Goal: Task Accomplishment & Management: Complete application form

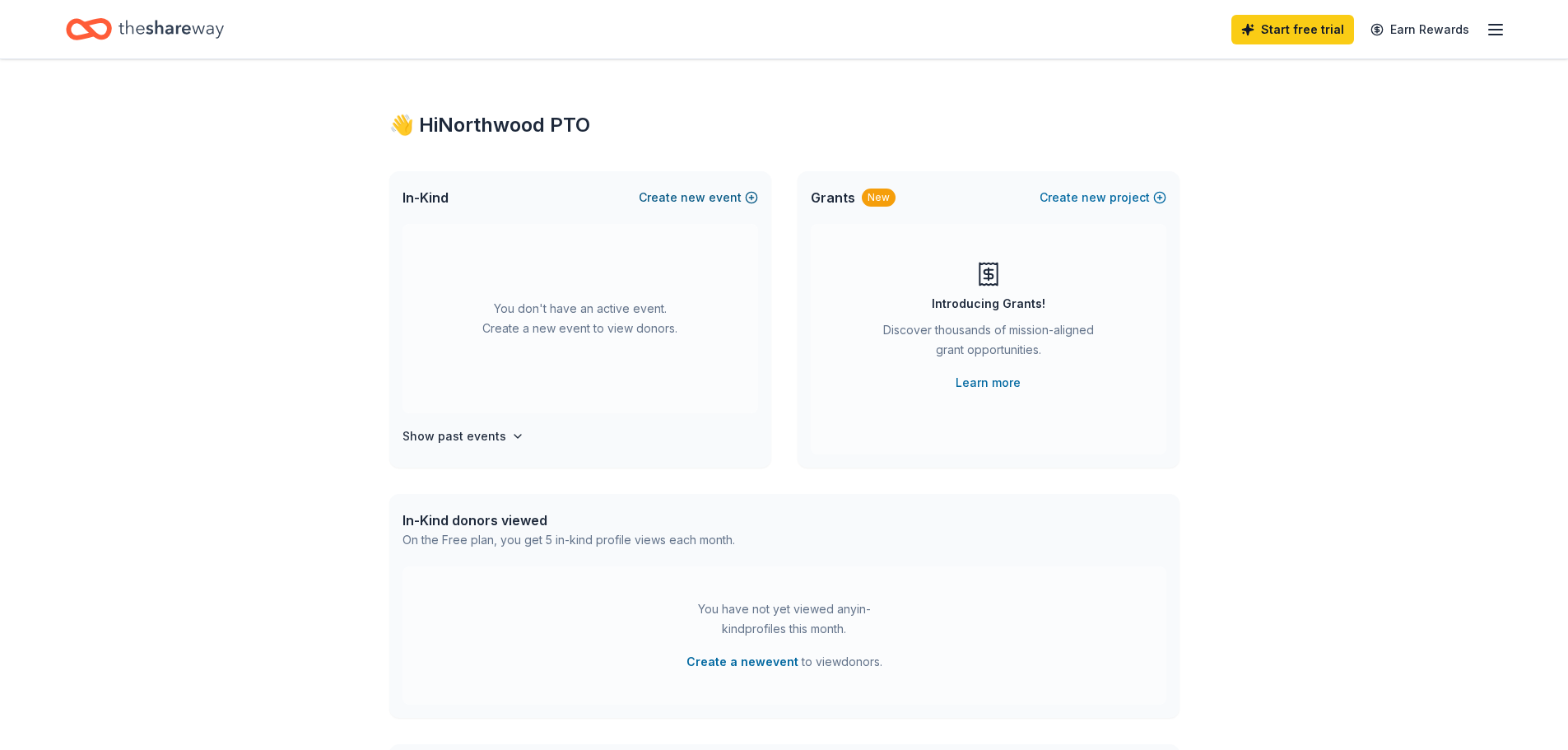
click at [719, 194] on button "Create new event" at bounding box center [698, 198] width 119 height 20
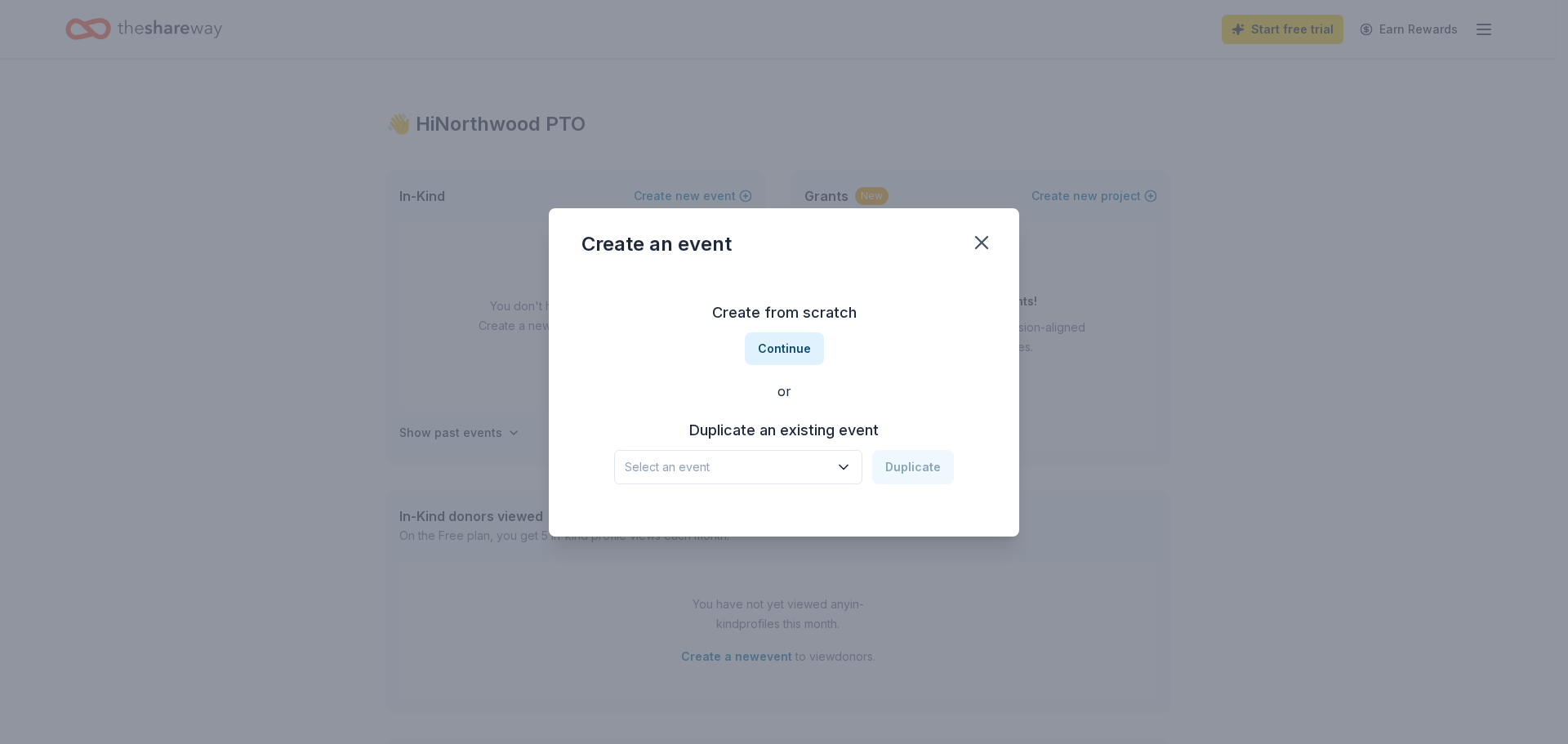
click at [730, 464] on span "Select an event" at bounding box center [726, 467] width 204 height 20
click at [705, 532] on div "Dec 14, 2024 · IL" at bounding box center [734, 532] width 206 height 20
click at [914, 468] on button "Duplicate" at bounding box center [913, 467] width 82 height 34
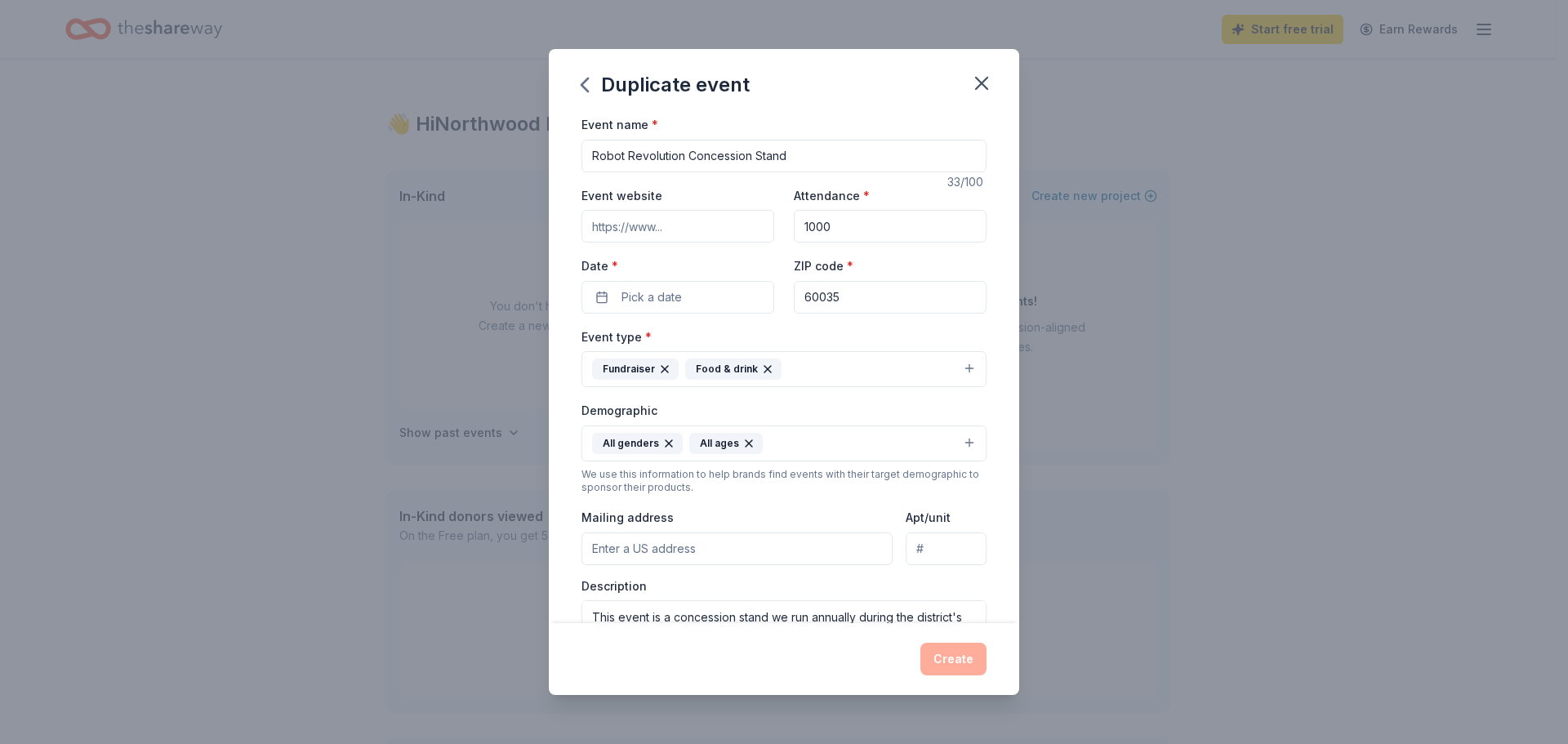
click at [663, 232] on input "Event website" at bounding box center [677, 226] width 192 height 32
click at [680, 300] on span "Pick a date" at bounding box center [651, 297] width 61 height 20
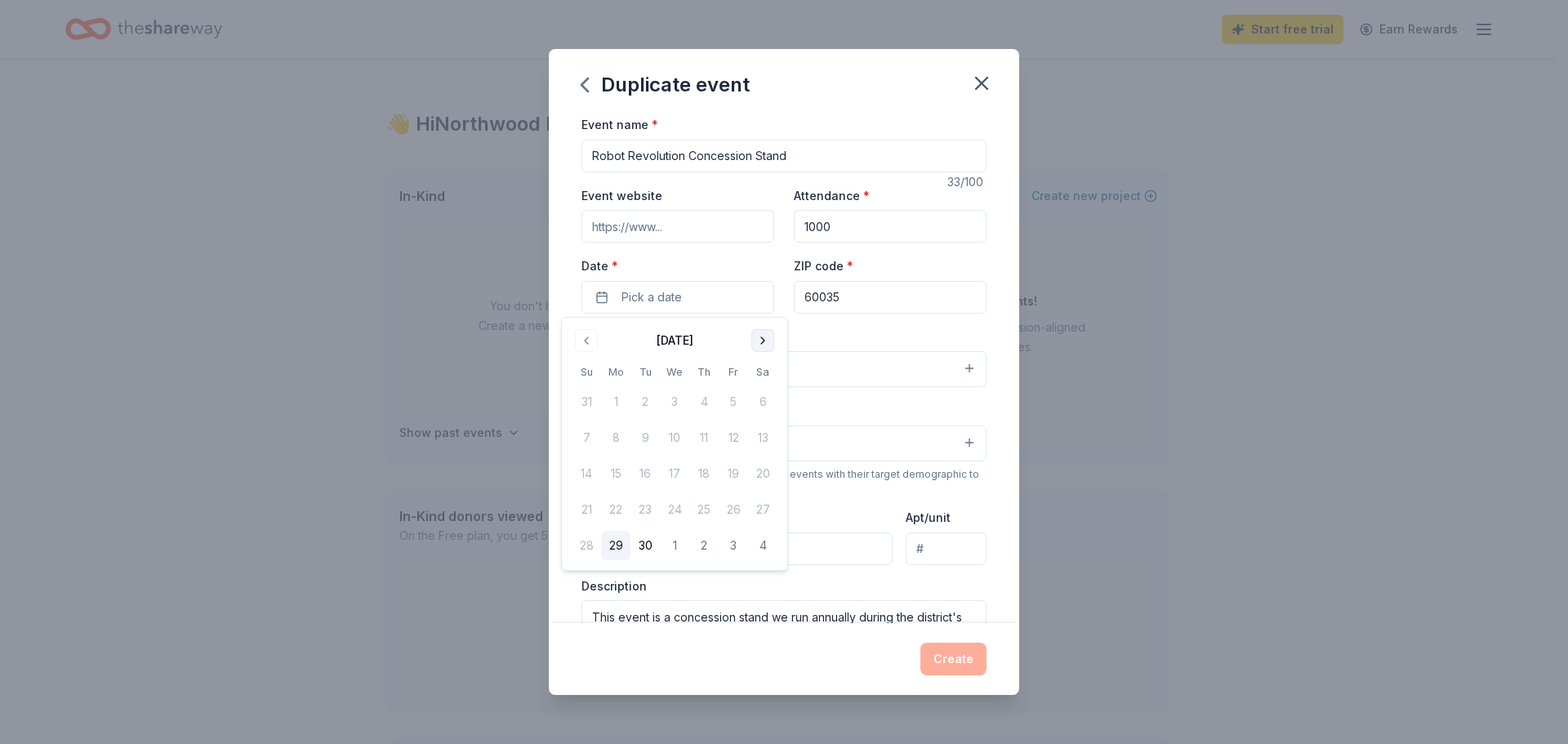
click at [764, 343] on button "Go to next month" at bounding box center [762, 340] width 22 height 22
click at [589, 342] on button "Go to previous month" at bounding box center [585, 340] width 22 height 22
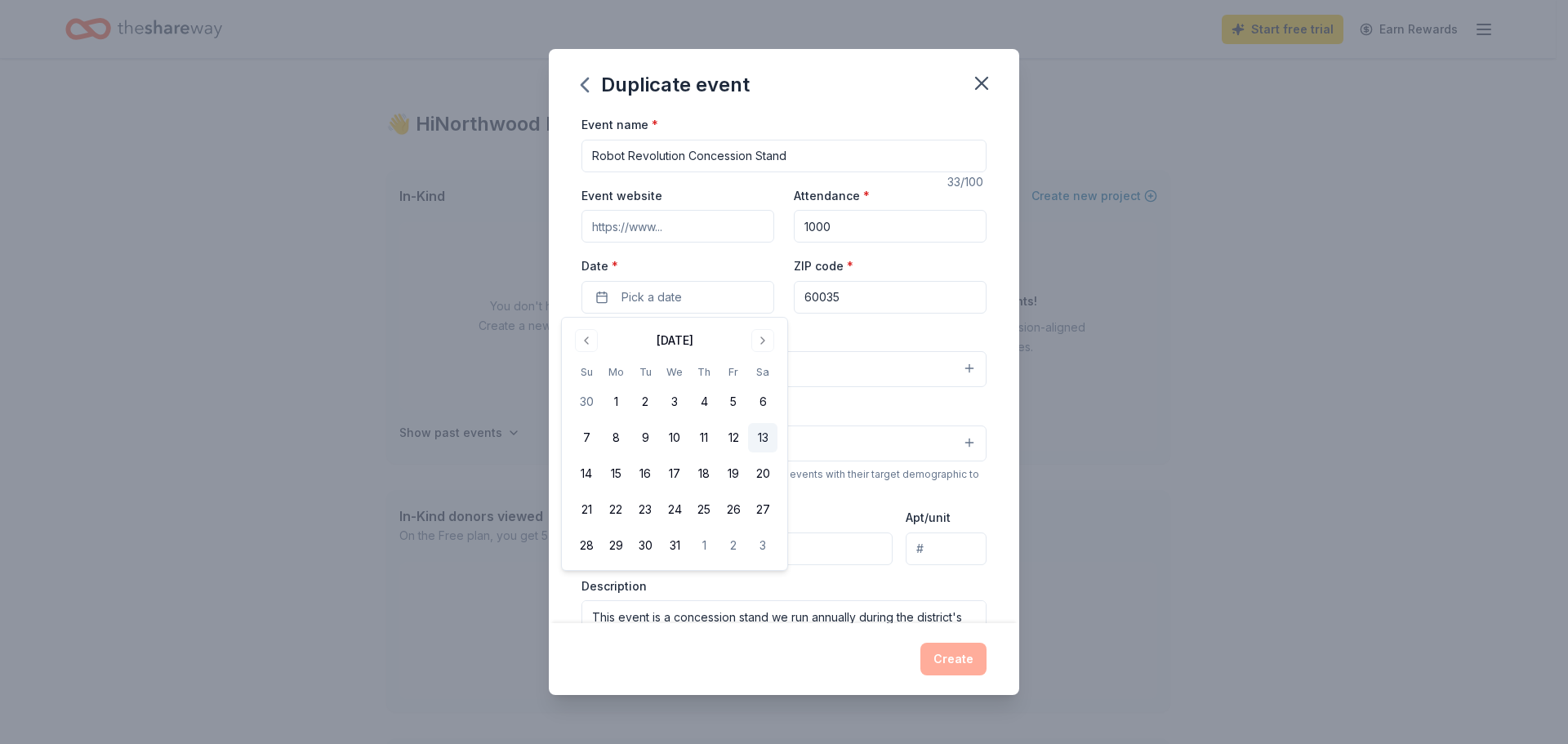
click at [757, 435] on button "13" at bounding box center [762, 437] width 29 height 29
click at [984, 332] on div "Event name * Robot Revolution Concession Stand 33 /100 Event website Attendance…" at bounding box center [784, 368] width 470 height 509
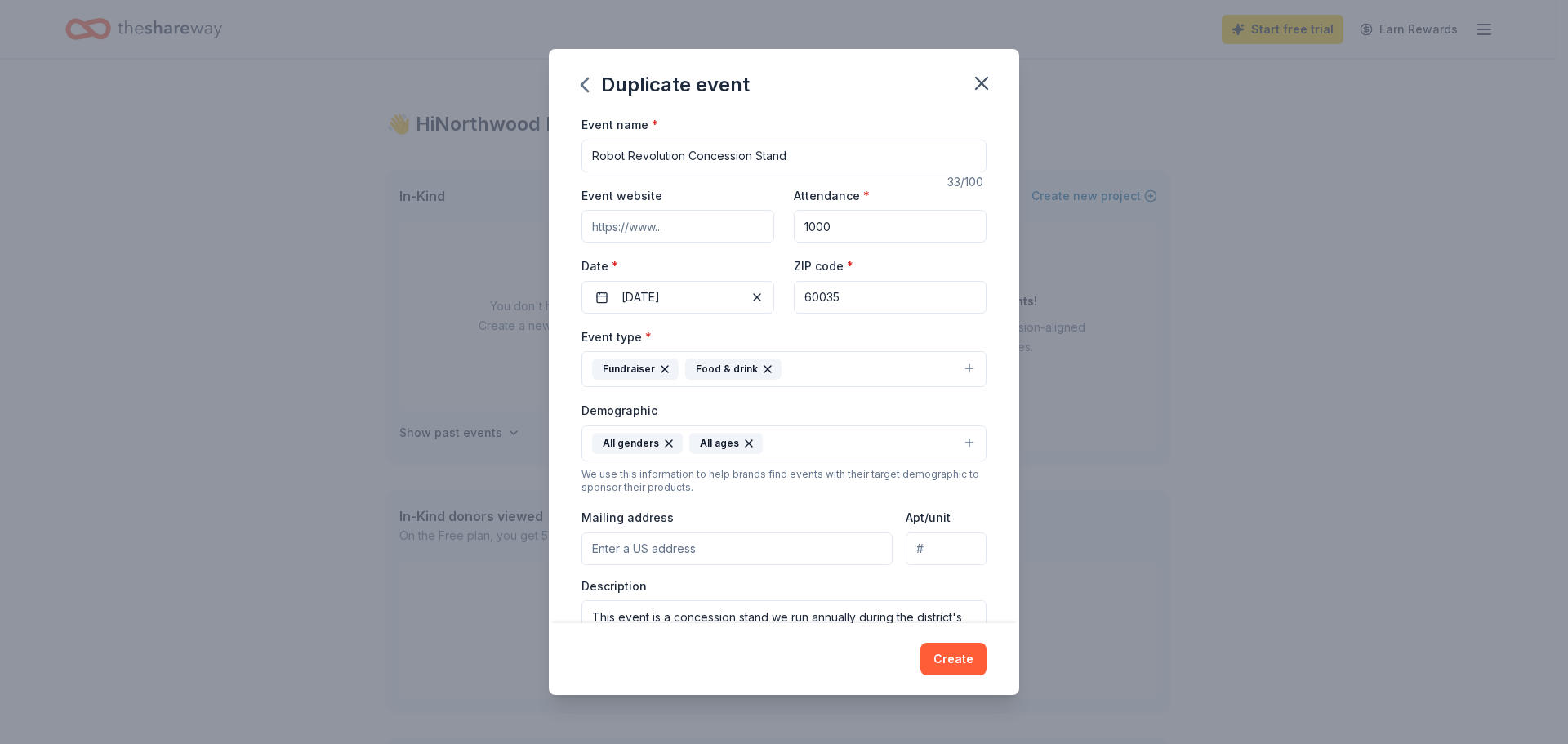
click at [653, 547] on input "Mailing address" at bounding box center [737, 548] width 311 height 32
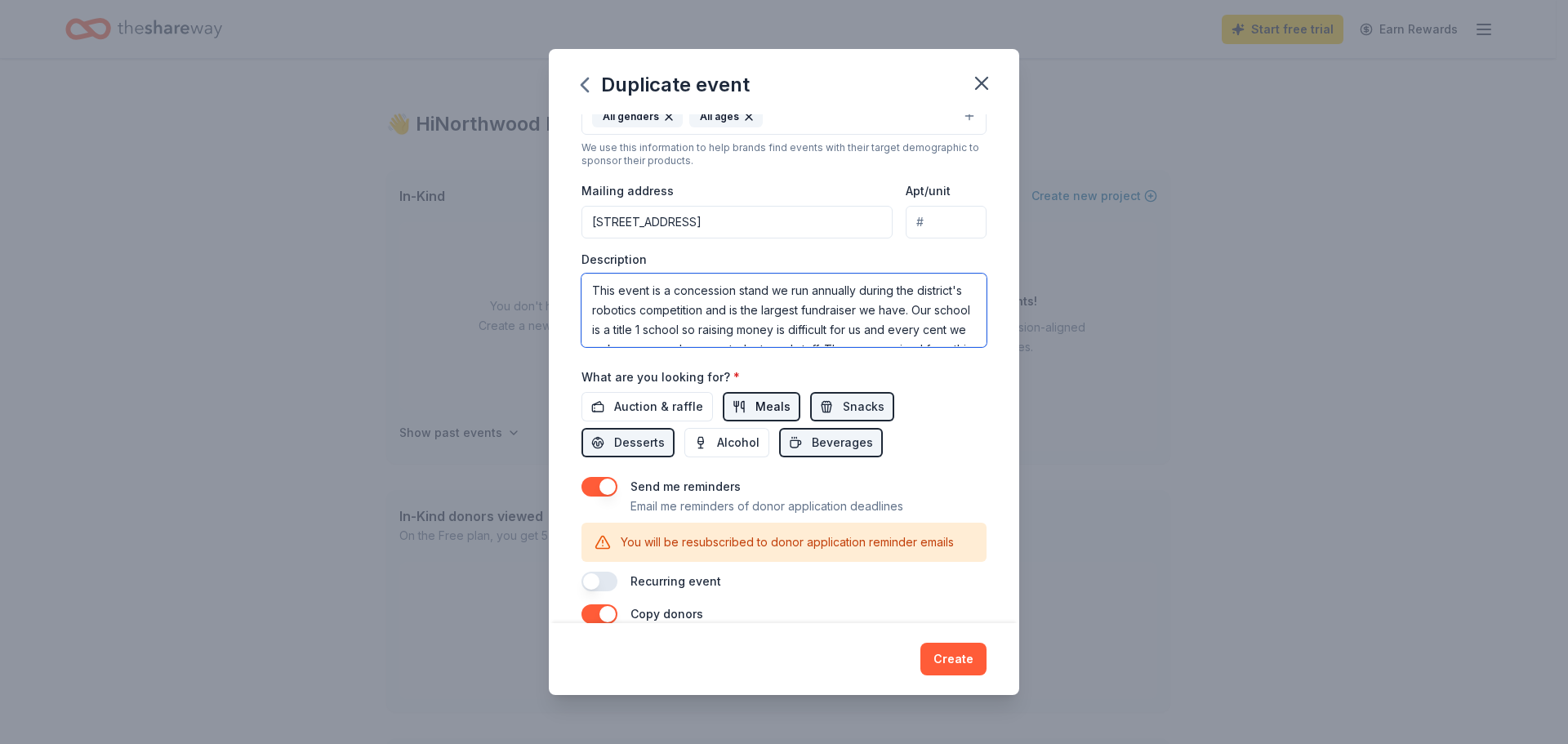
scroll to position [328, 0]
click at [720, 224] on input "945 North Avenue" at bounding box center [737, 220] width 311 height 32
type input "945 North Avenue, Highland Park, IL, 60035"
drag, startPoint x: 589, startPoint y: 287, endPoint x: 998, endPoint y: 436, distance: 435.3
click at [998, 435] on div "Event name * Robot Revolution Concession Stand 33 /100 Event website Attendance…" at bounding box center [784, 368] width 470 height 509
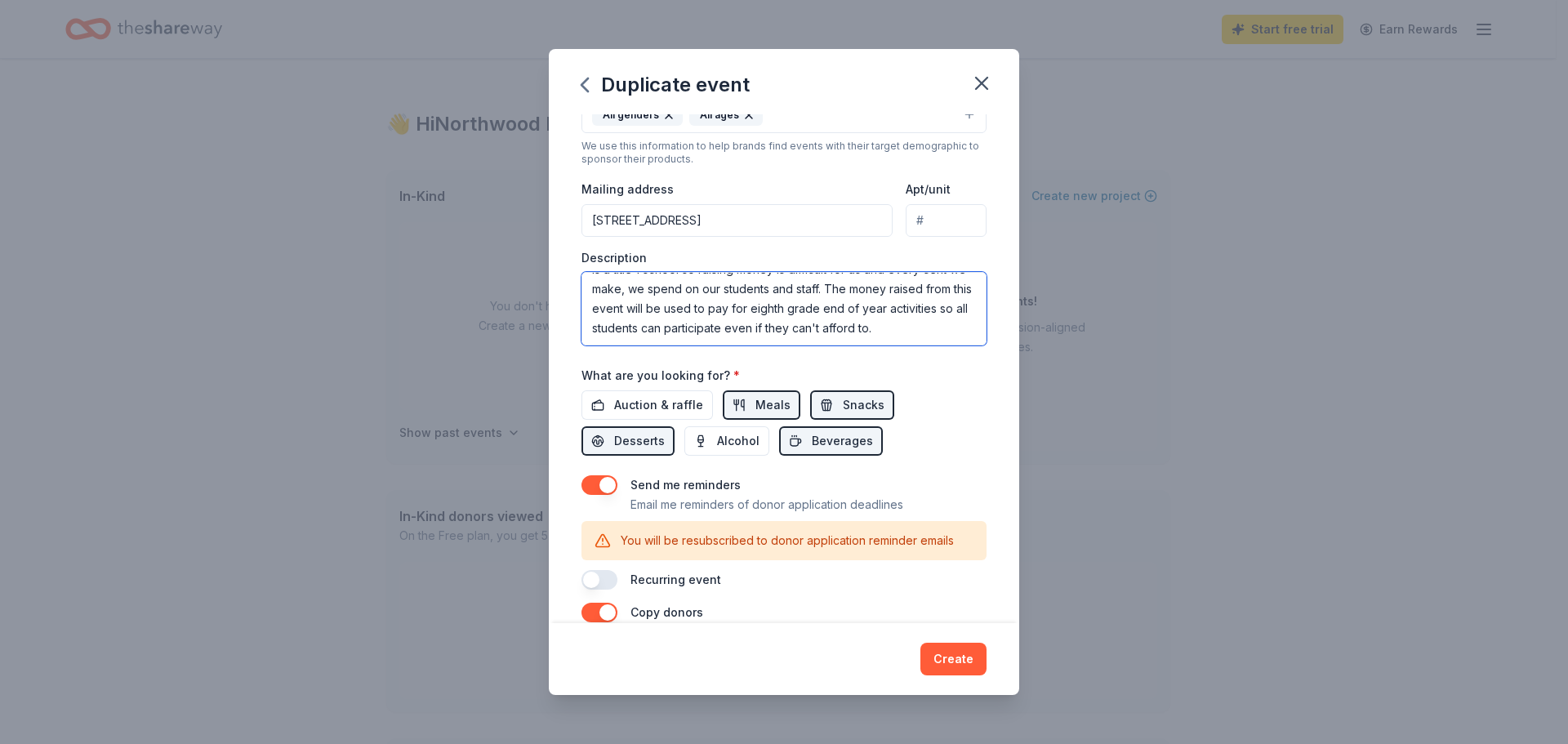
paste textarea "Northwood Middle School hosts the largely attended district-wide event each yea…"
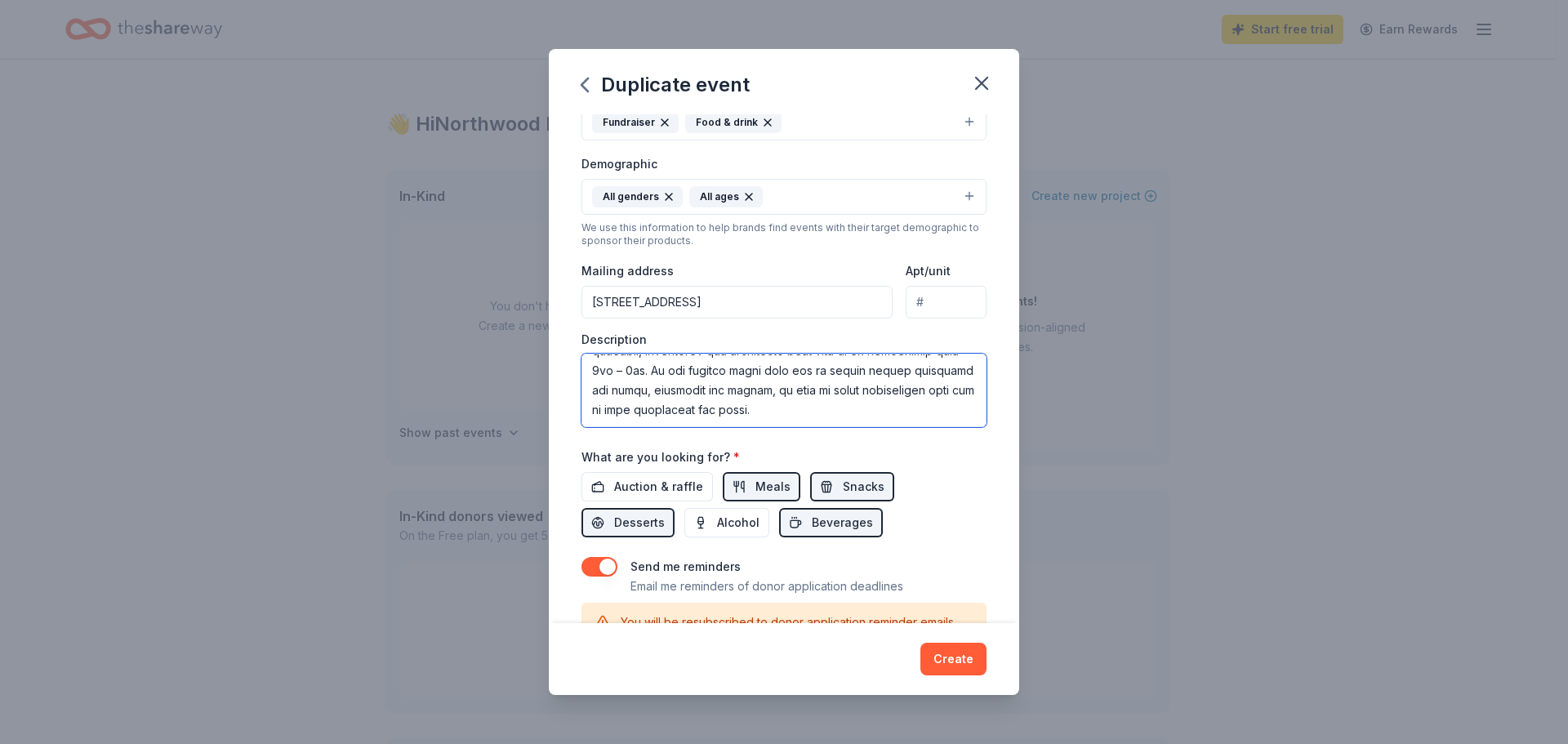
scroll to position [451, 0]
paste textarea "Please consider donating towards our fundraising efforts for the Robotics Revol…"
type textarea "Northwood Middle School hosts the largely attended district-wide event each yea…"
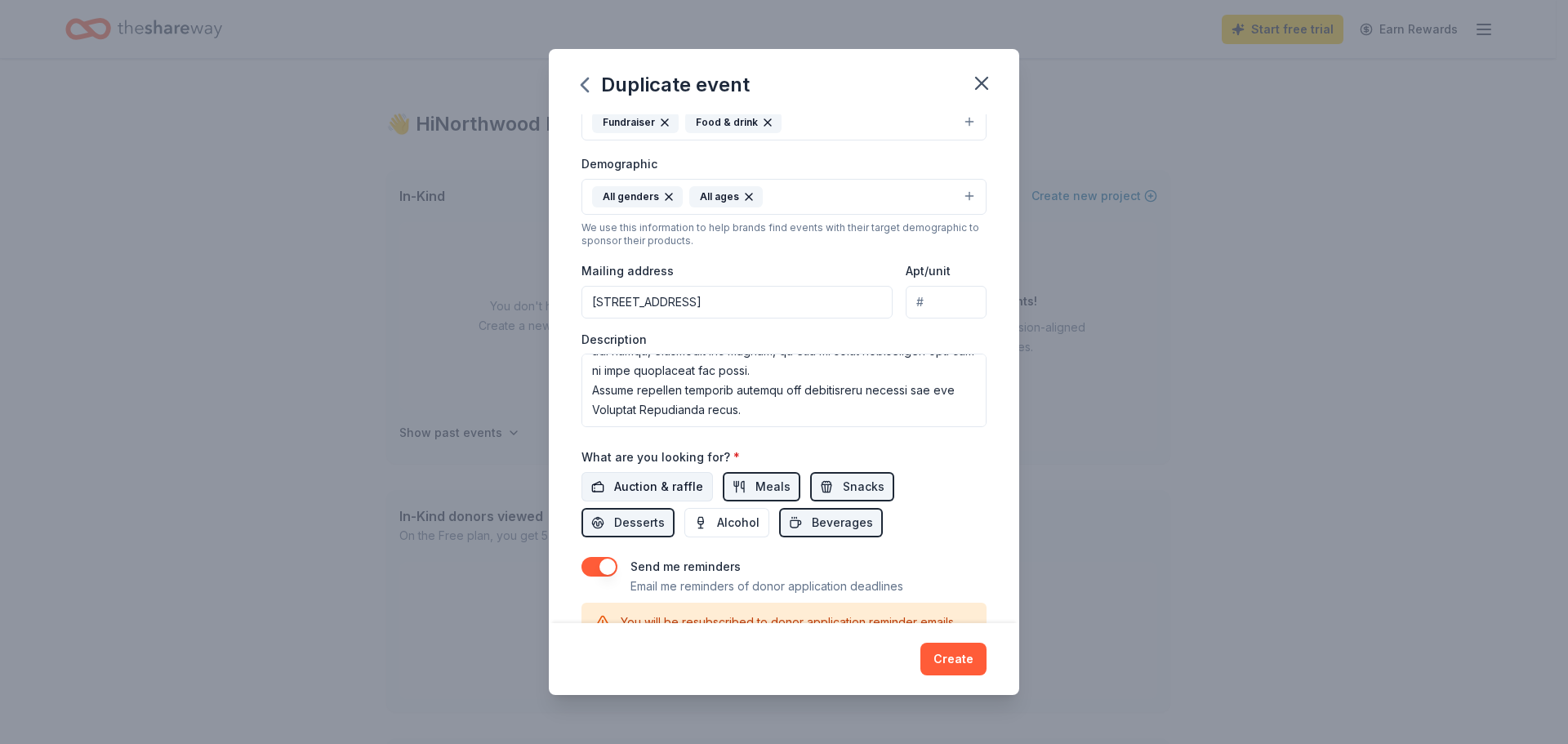
click at [648, 492] on span "Auction & raffle" at bounding box center [658, 487] width 89 height 20
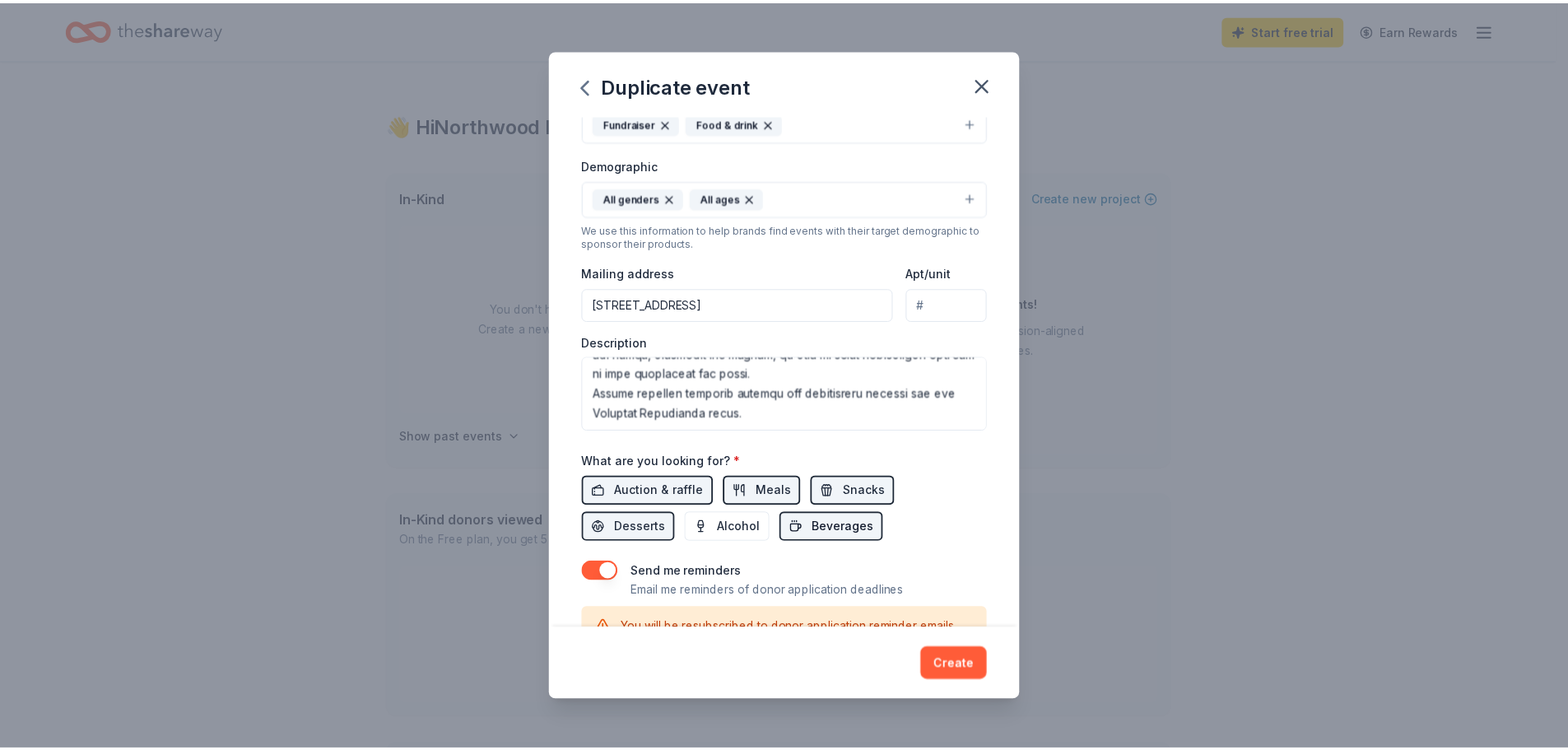
scroll to position [496, 0]
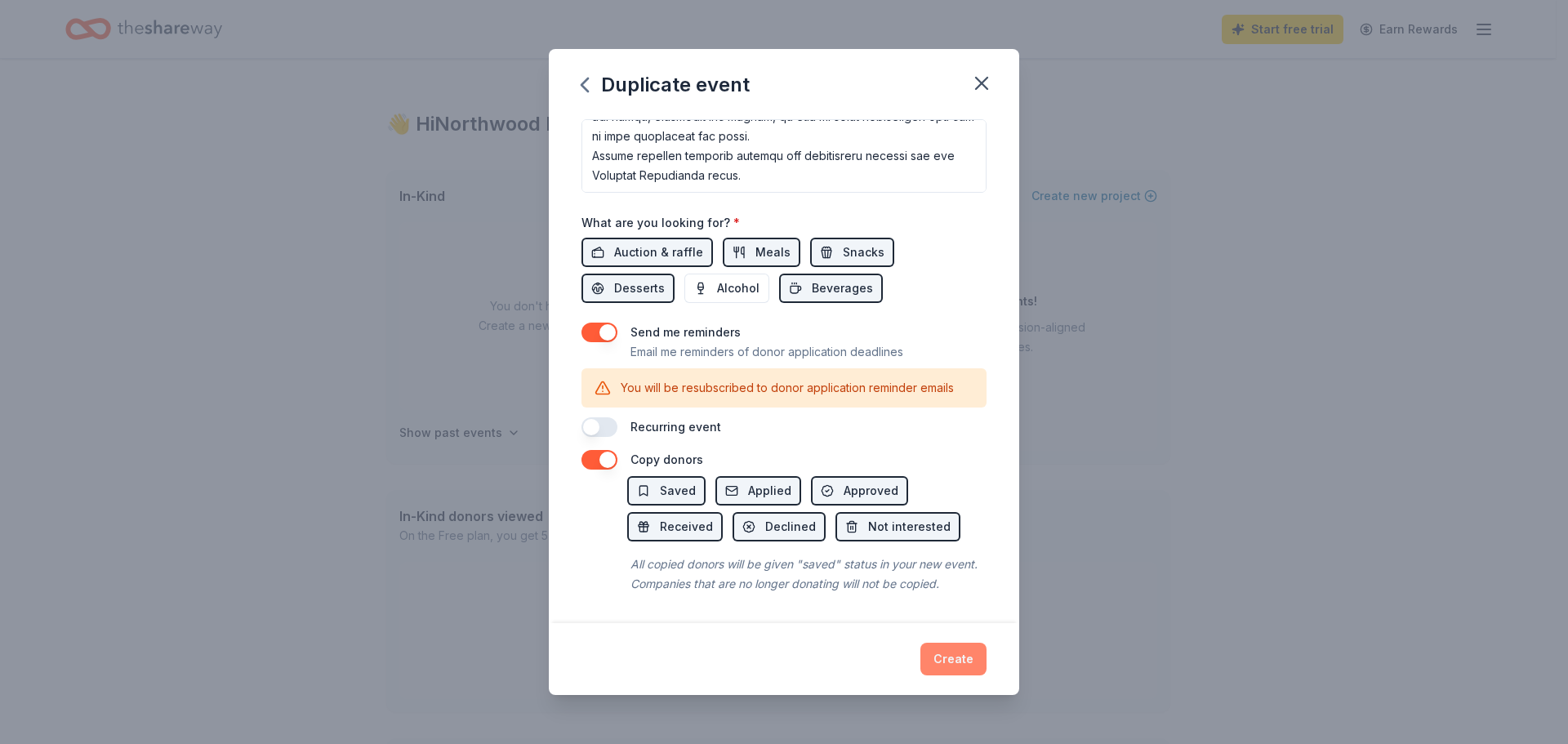
click at [949, 653] on button "Create" at bounding box center [953, 659] width 66 height 32
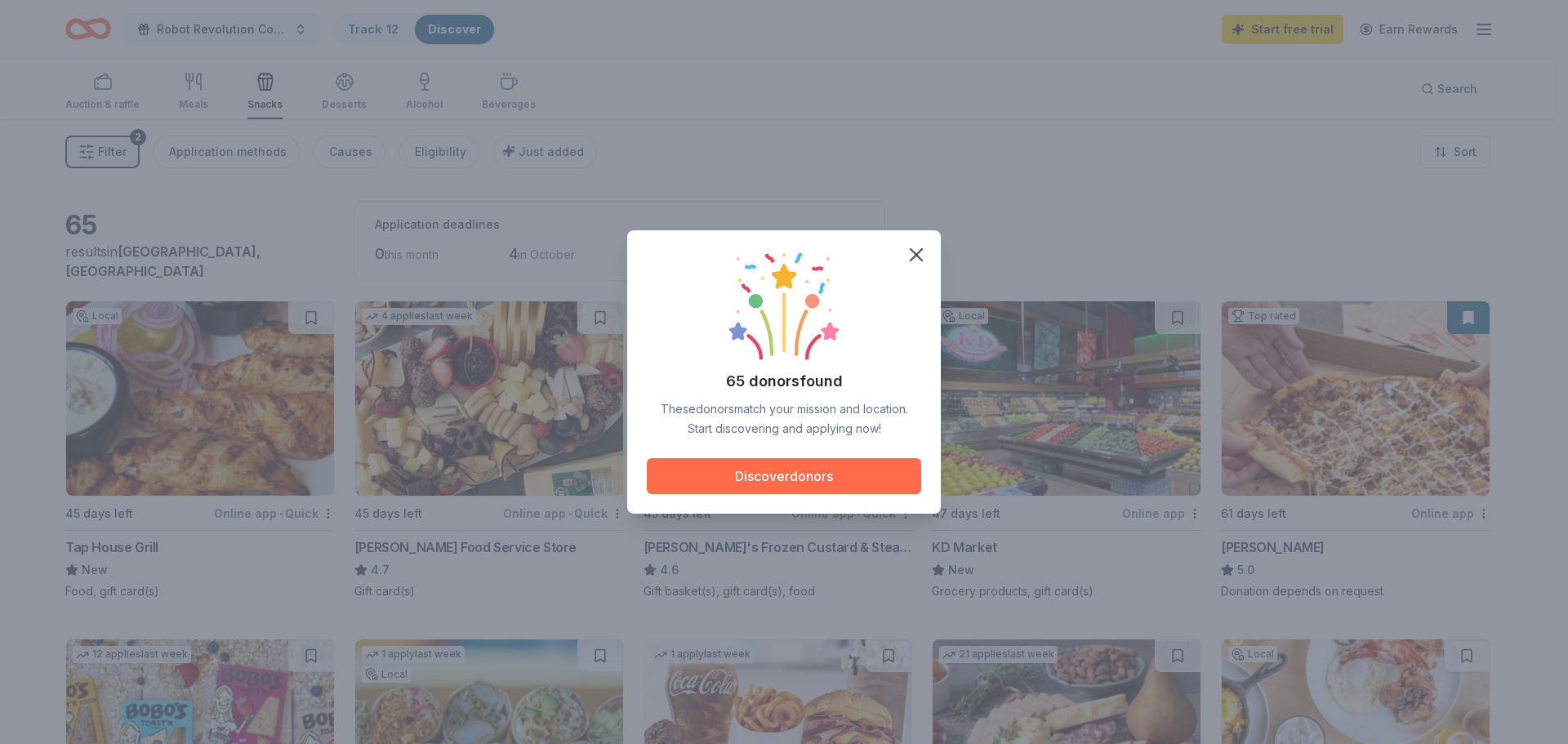
click at [781, 482] on button "Discover donors" at bounding box center [784, 476] width 274 height 36
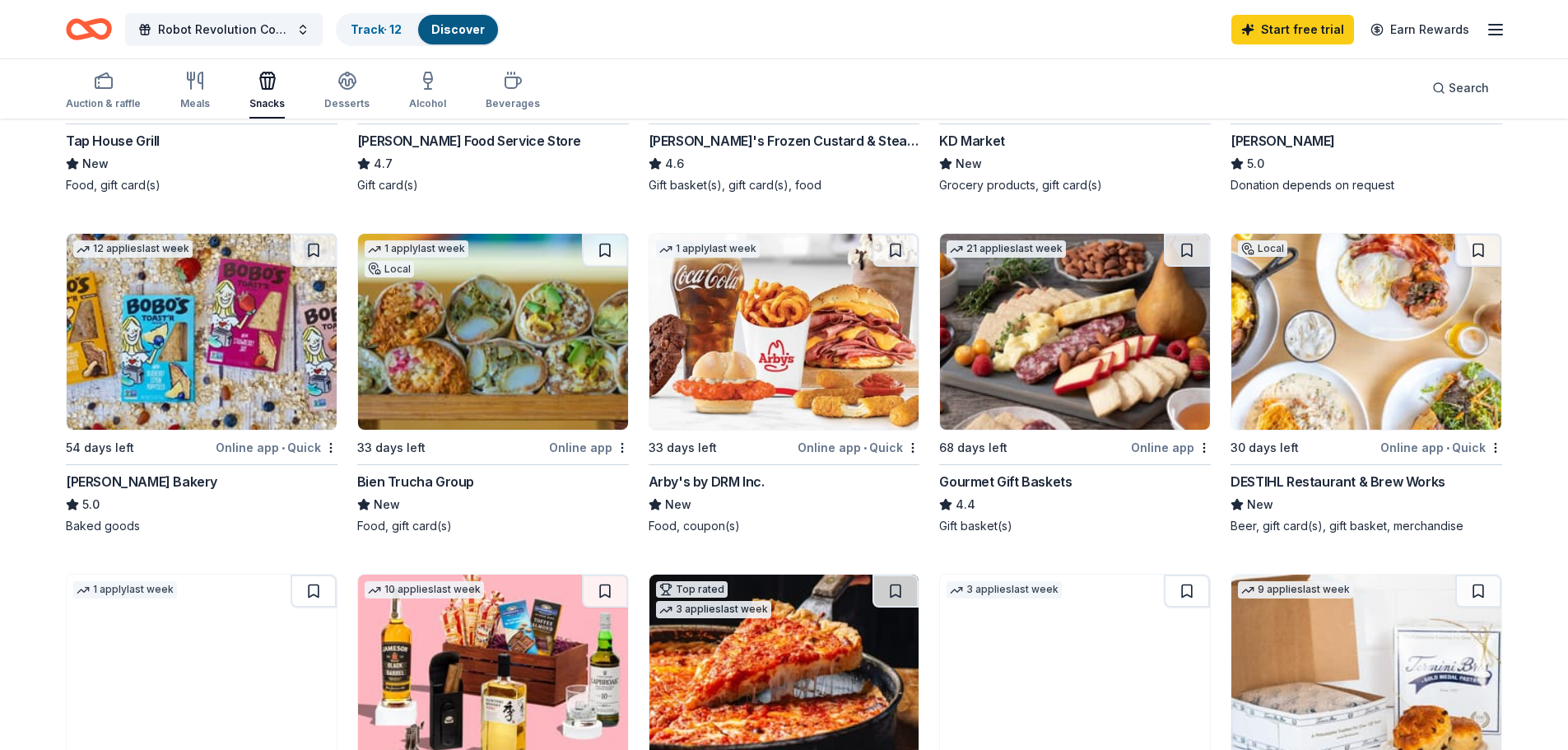
scroll to position [412, 0]
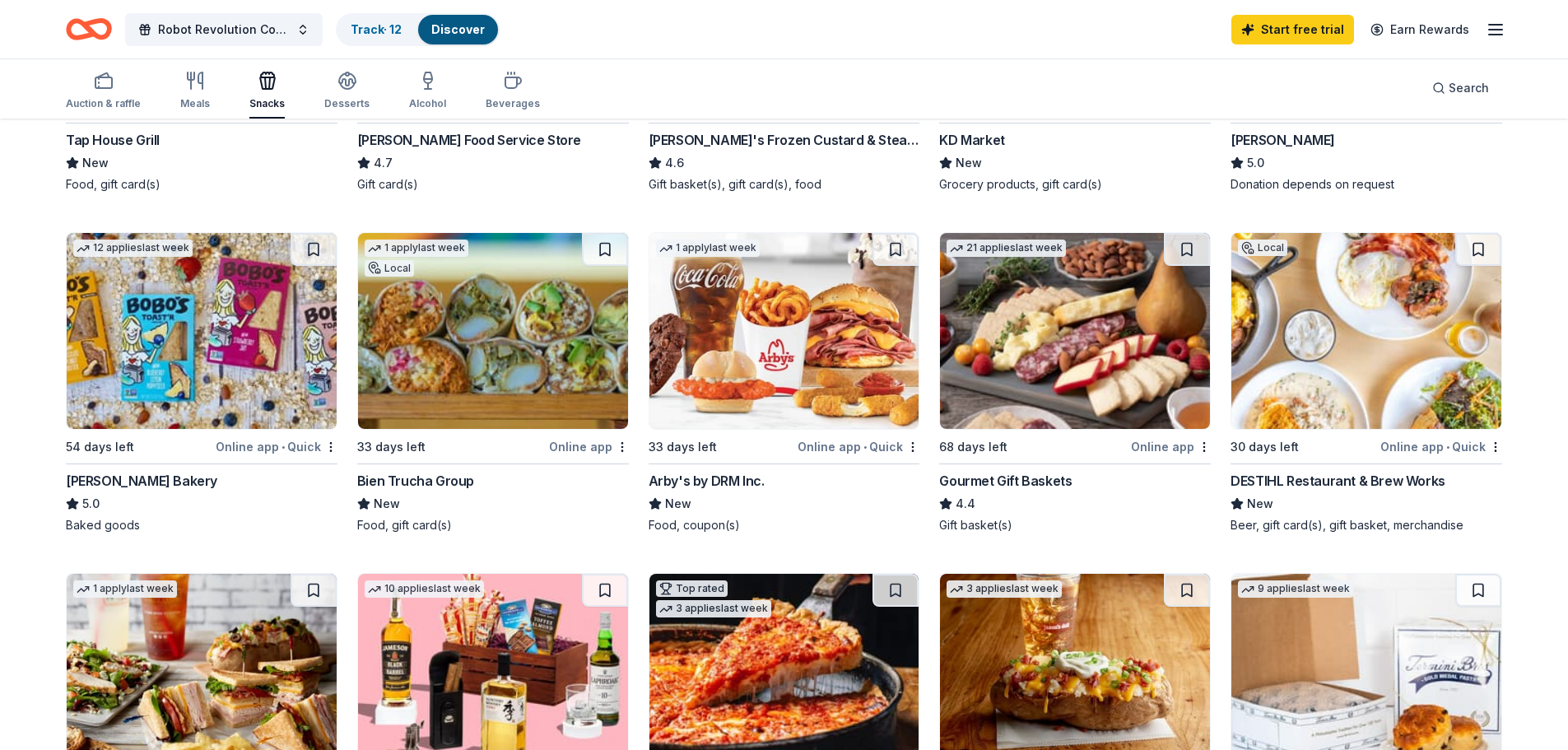
click at [290, 444] on div "Online app • Quick" at bounding box center [276, 447] width 122 height 21
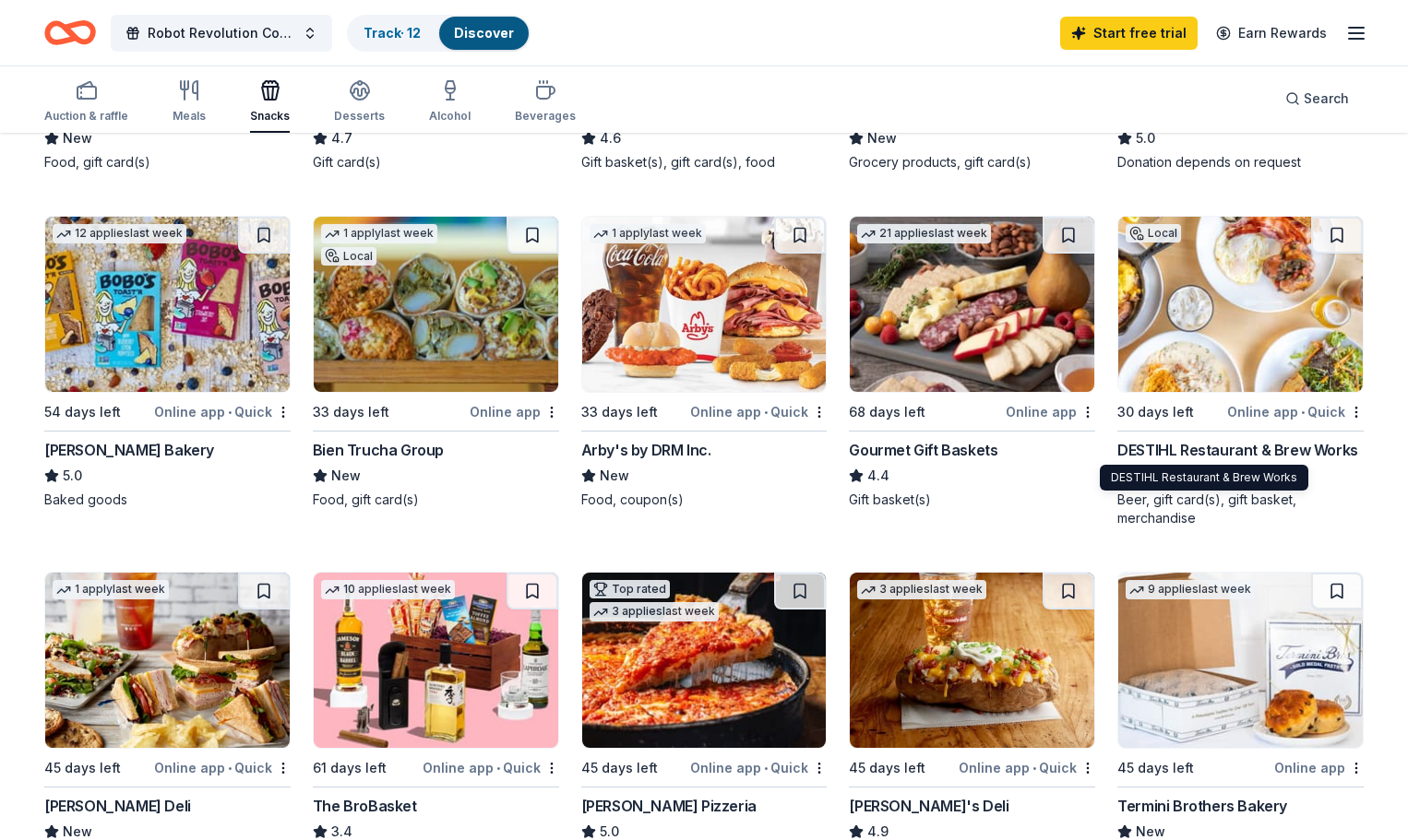
click at [1174, 449] on div "DESTIHL Restaurant & Brew Works" at bounding box center [1238, 451] width 241 height 23
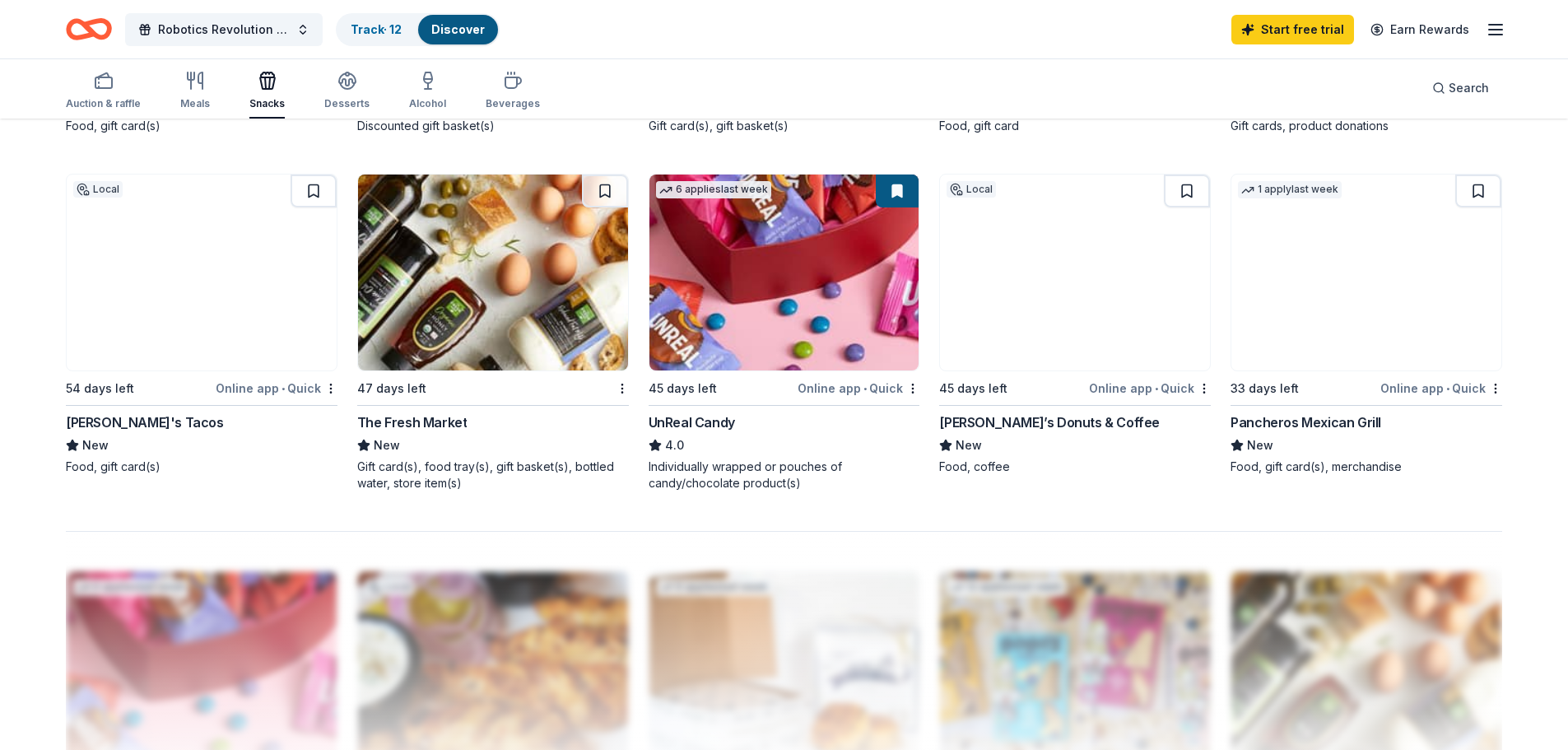
scroll to position [1153, 0]
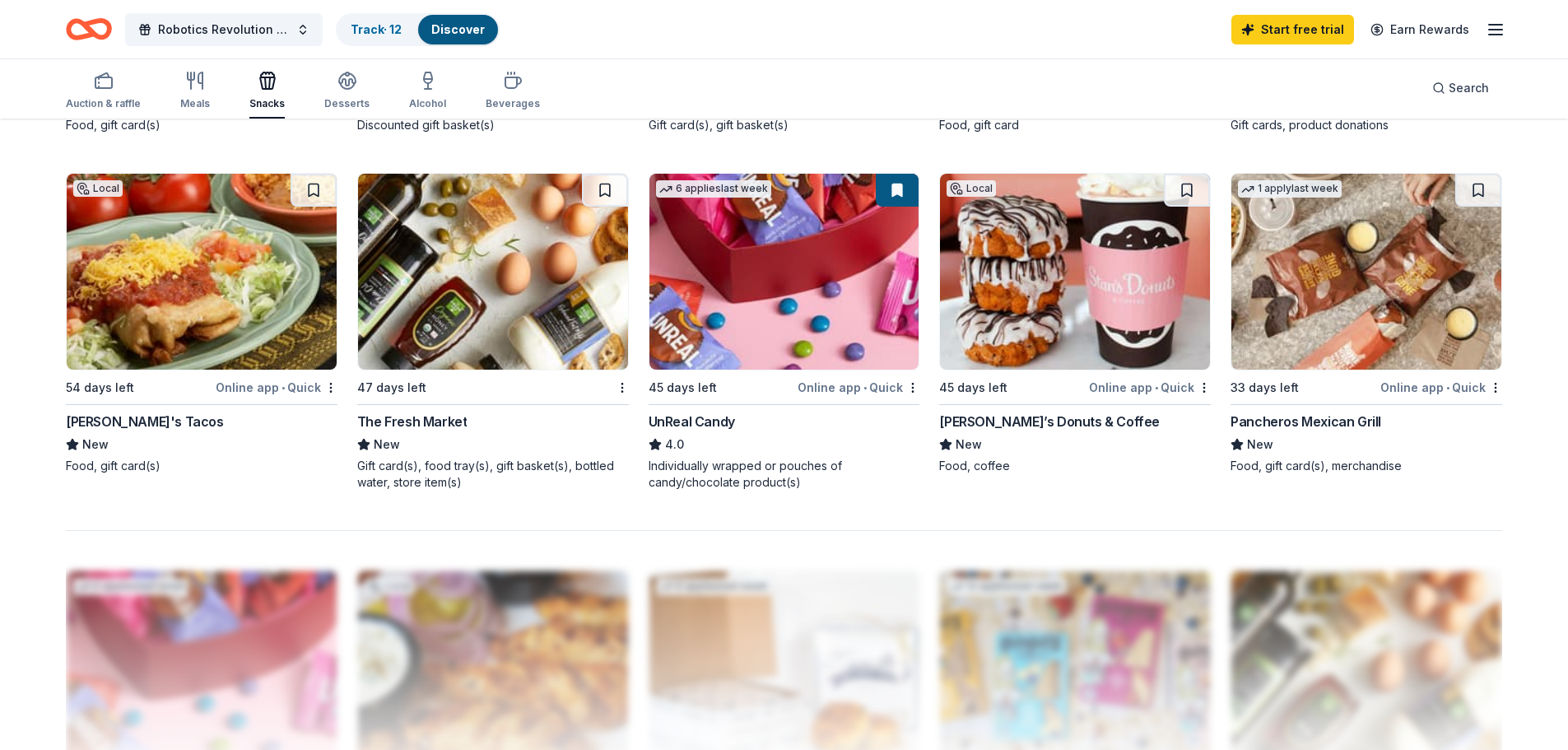
click at [410, 422] on div "The Fresh Market" at bounding box center [412, 422] width 110 height 20
click at [1017, 417] on div "Stan’s Donuts & Coffee" at bounding box center [1049, 422] width 221 height 20
click at [784, 345] on img at bounding box center [785, 271] width 270 height 196
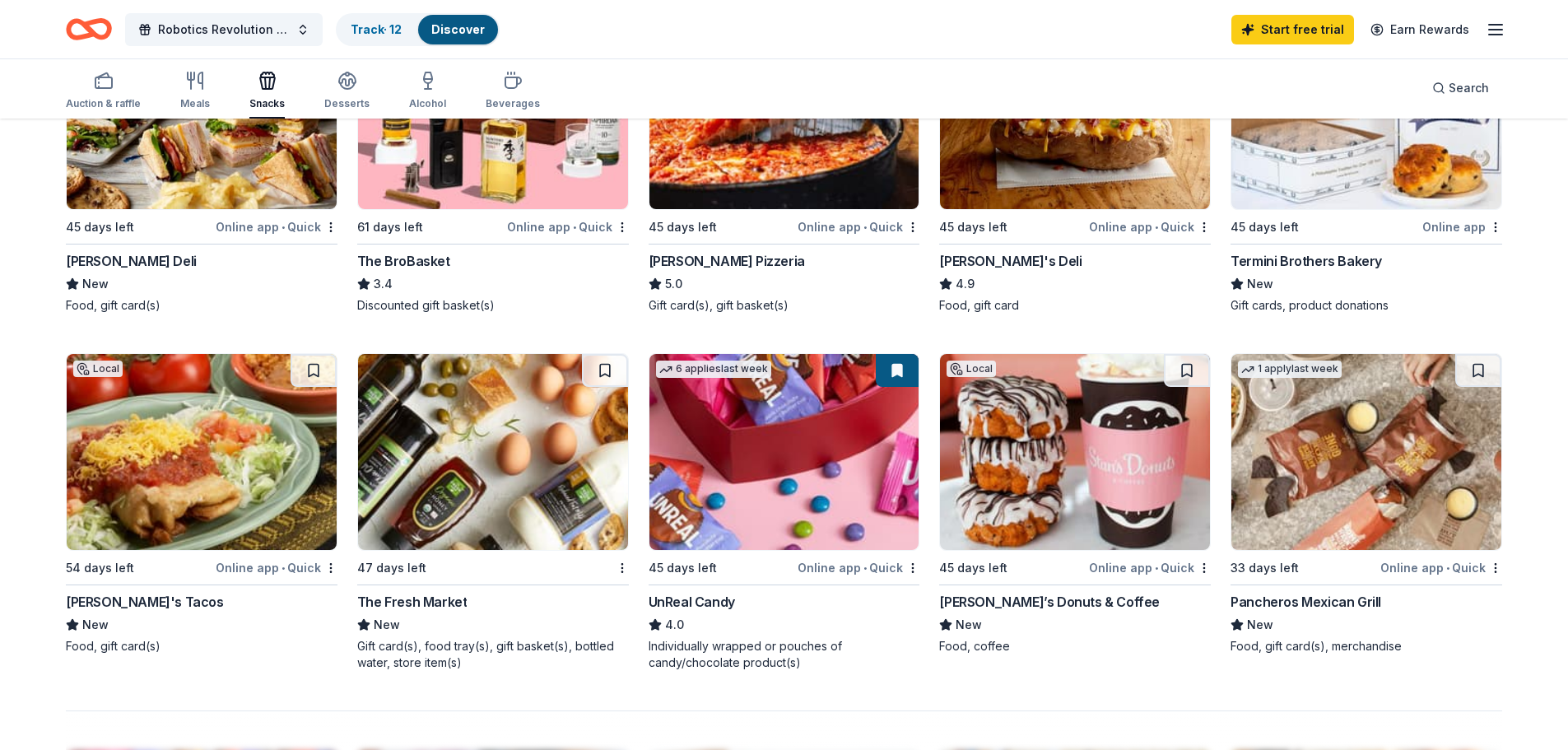
scroll to position [770, 0]
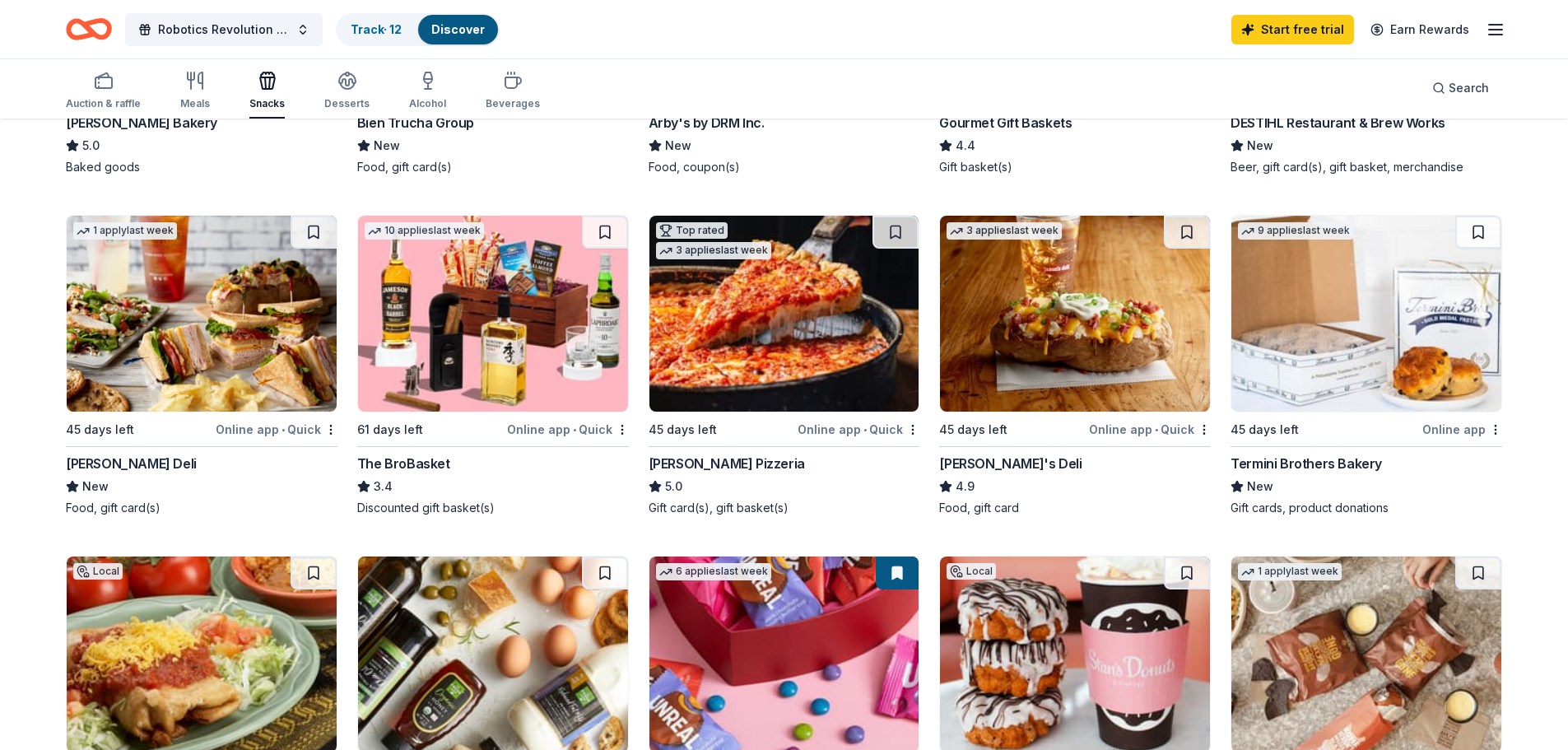
click at [769, 299] on img at bounding box center [785, 313] width 270 height 196
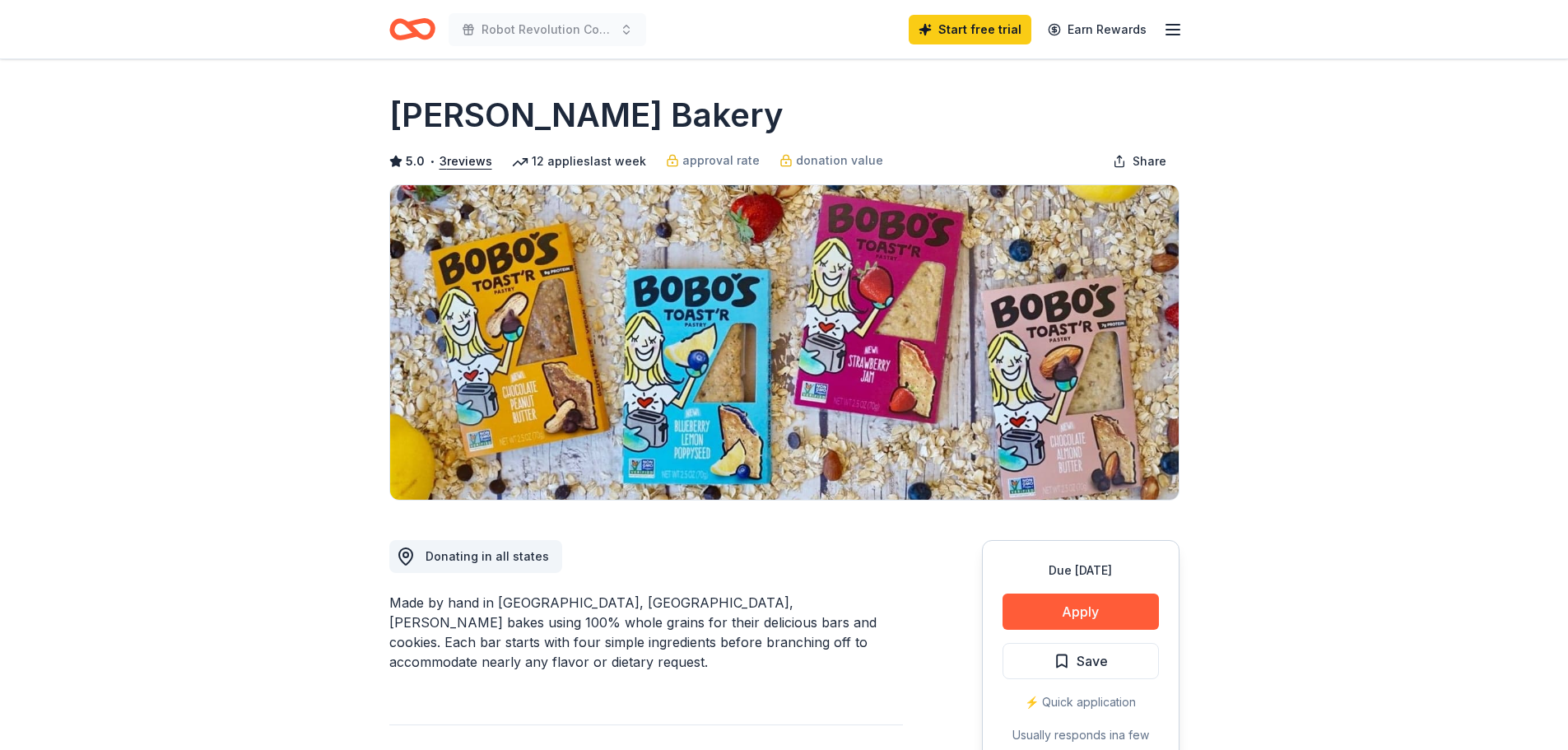
click at [1079, 609] on button "Apply" at bounding box center [1080, 611] width 156 height 36
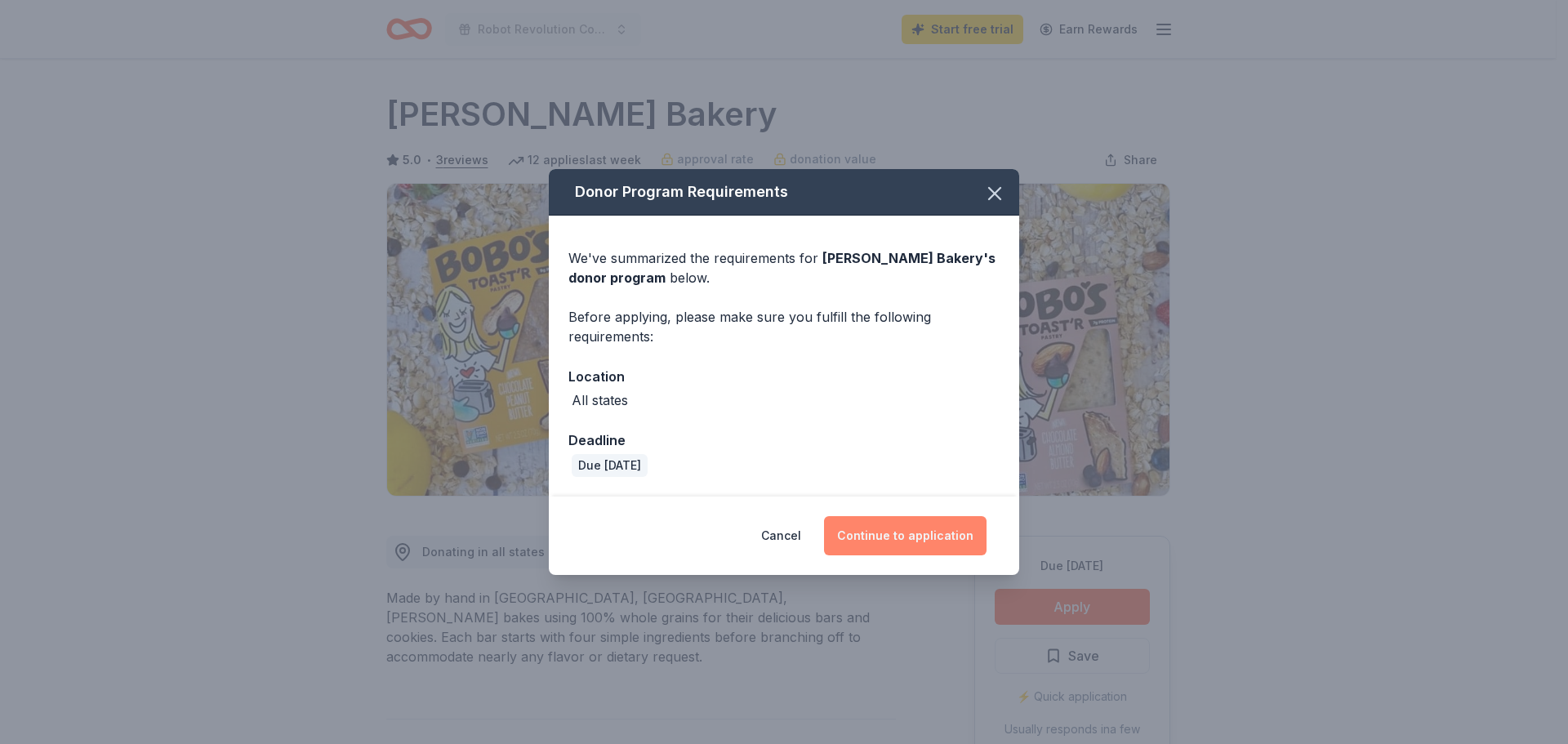
click at [908, 532] on button "Continue to application" at bounding box center [904, 536] width 162 height 39
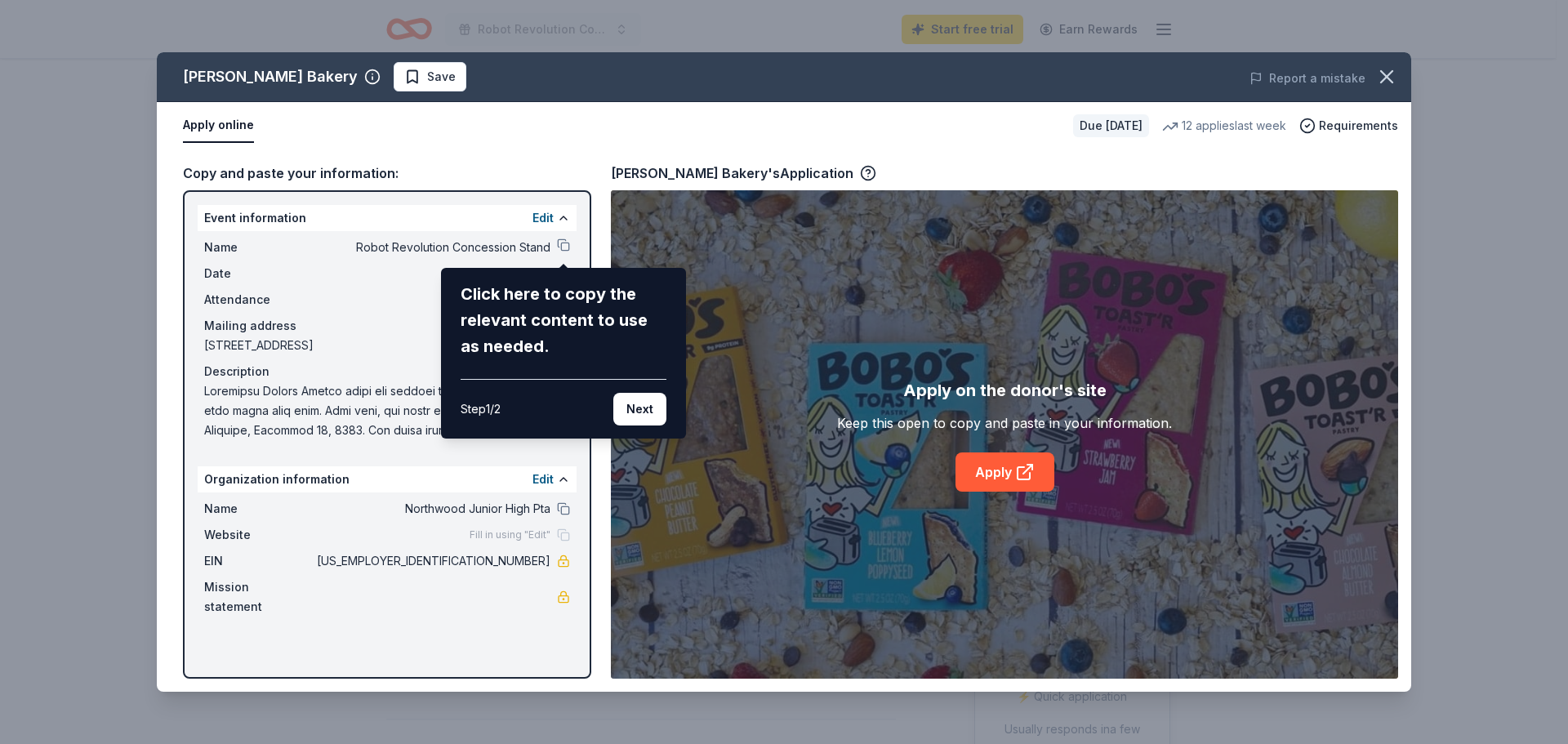
click at [545, 220] on div "[PERSON_NAME] Bakery Save Report a mistake Apply online Due [DATE] 12 applies l…" at bounding box center [784, 372] width 1254 height 640
click at [642, 410] on button "Next" at bounding box center [640, 409] width 53 height 32
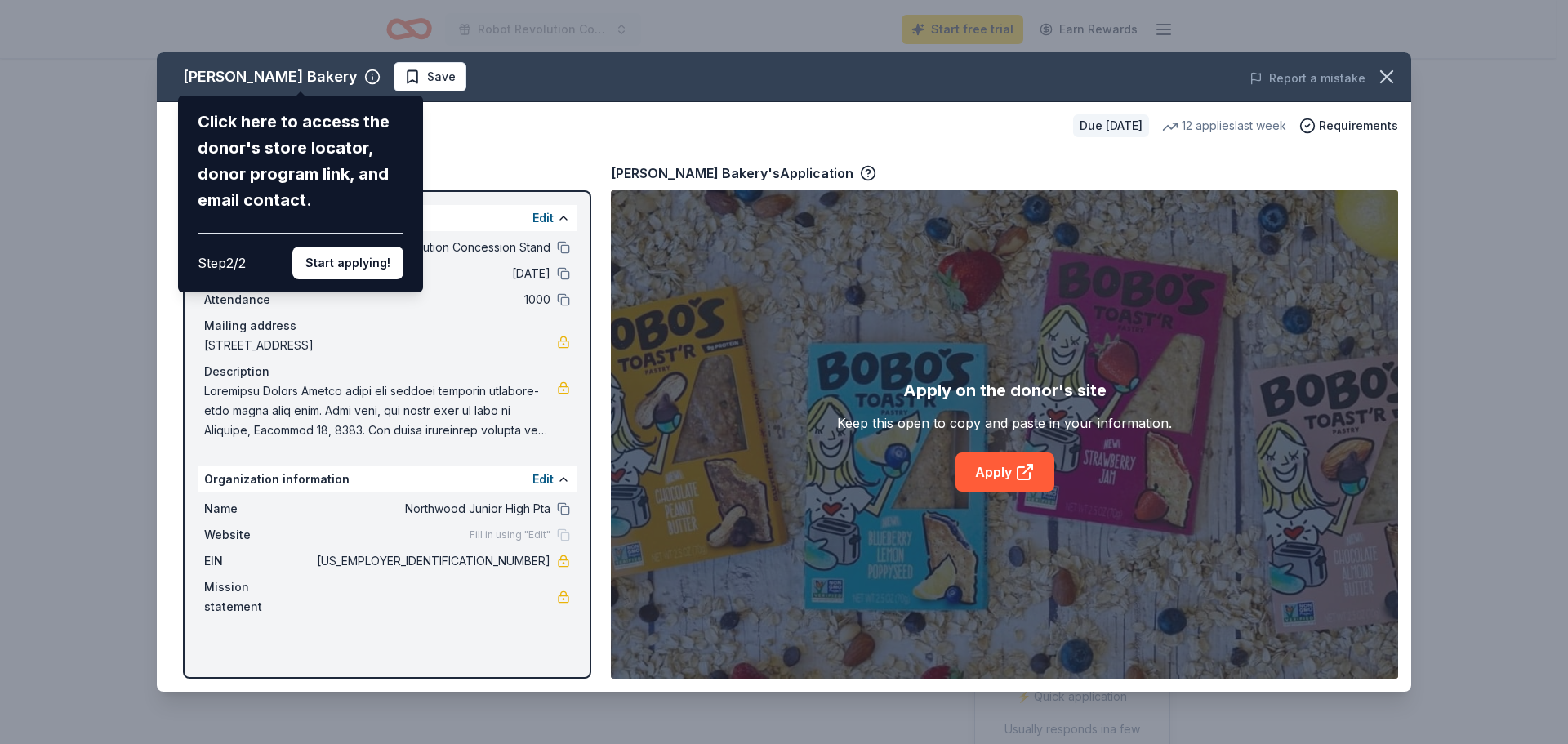
click at [322, 280] on div "Click here to access the donor's store locator, donor program link, and email c…" at bounding box center [301, 194] width 245 height 197
click at [347, 263] on button "Start applying!" at bounding box center [347, 262] width 111 height 32
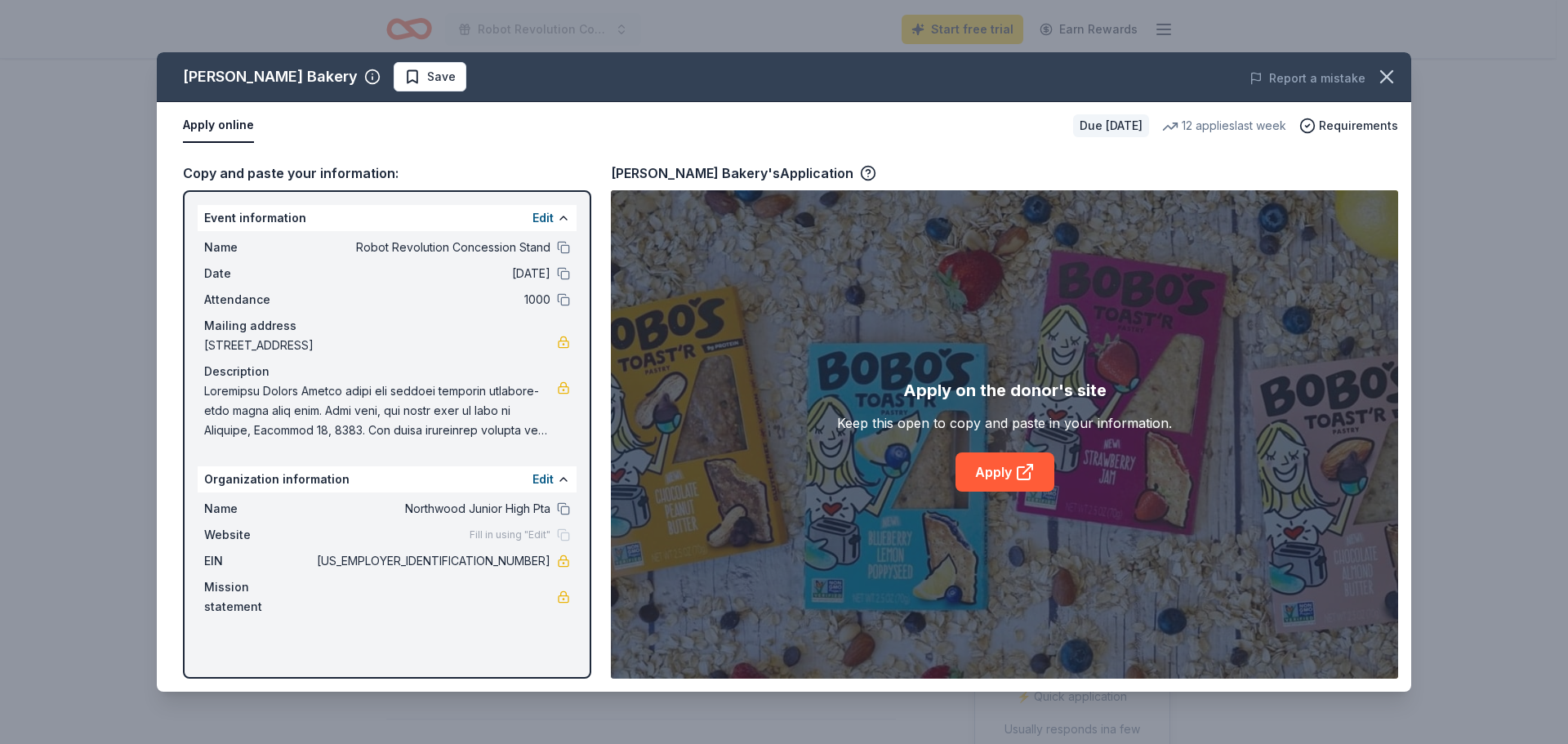
click at [543, 222] on div "[PERSON_NAME] Bakery Save Report a mistake Apply online Due [DATE] 12 applies l…" at bounding box center [784, 372] width 1254 height 640
click at [541, 215] on button "Edit" at bounding box center [542, 218] width 21 height 20
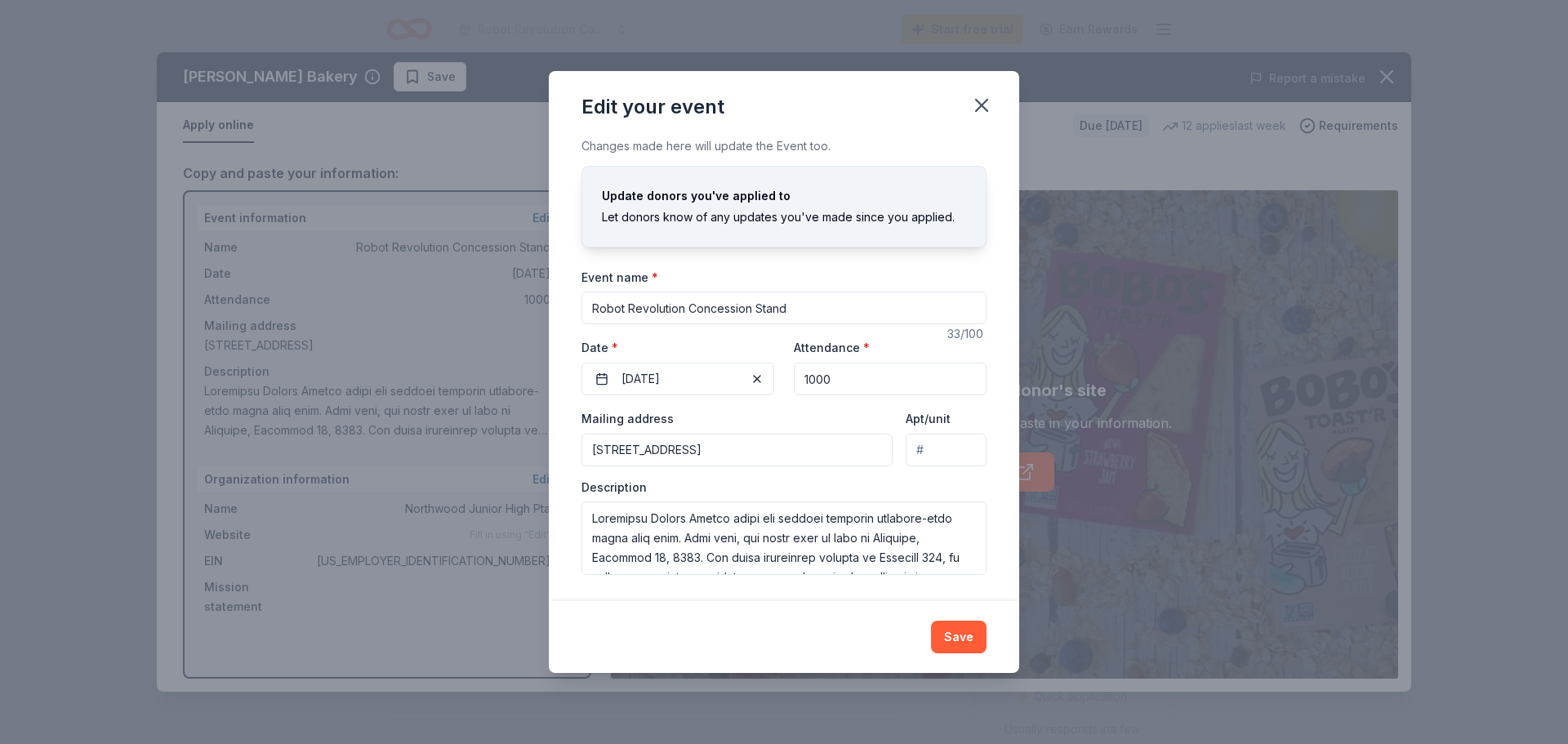
click at [614, 311] on input "Robot Revolution Concession Stand" at bounding box center [784, 307] width 405 height 32
type input "Robotics Revolution Concession Stand"
click at [986, 650] on button "Save" at bounding box center [958, 637] width 56 height 32
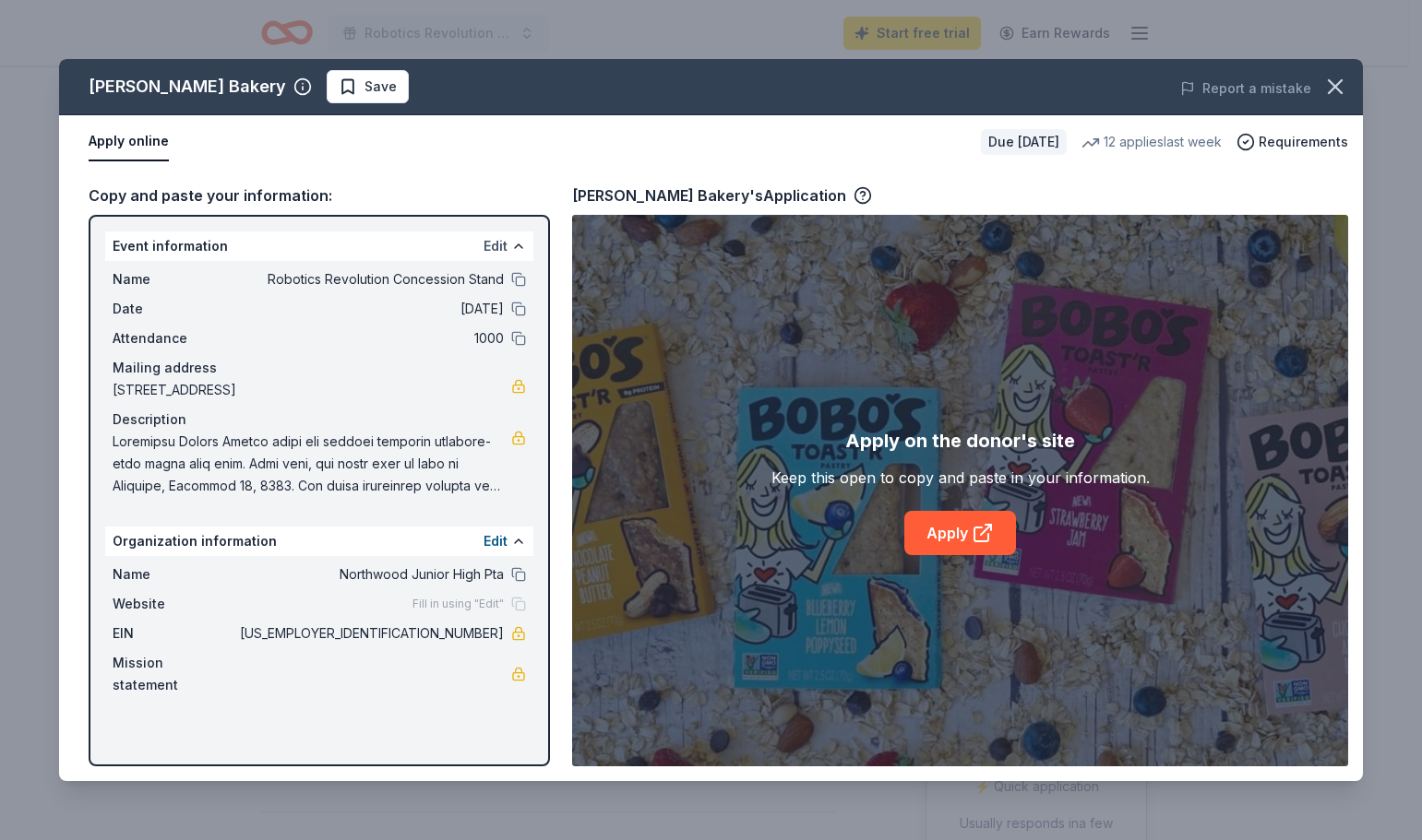
click at [504, 246] on button "Edit" at bounding box center [495, 246] width 24 height 23
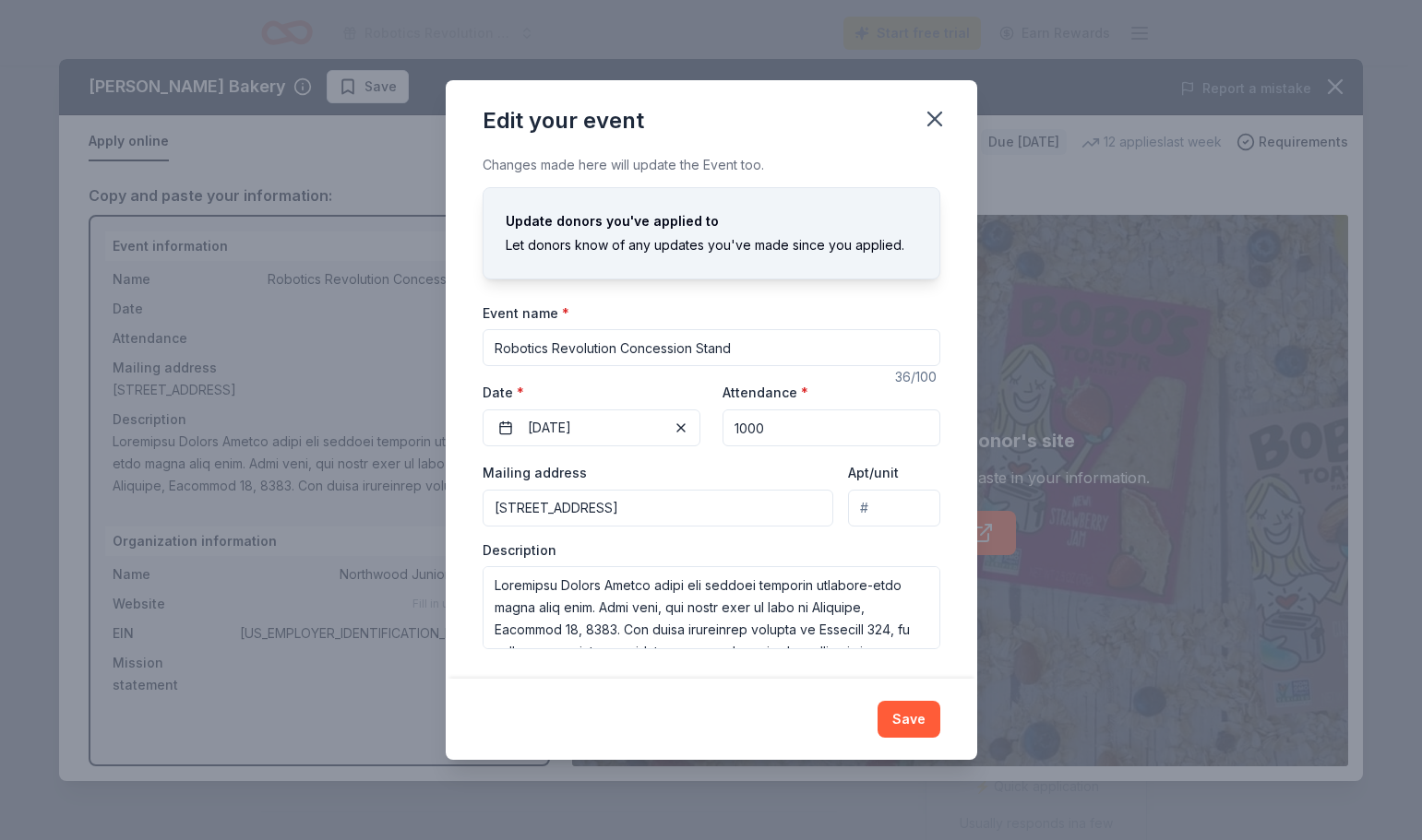
click at [505, 246] on div "Let donors know of any updates you've made since you applied." at bounding box center [711, 246] width 411 height 23
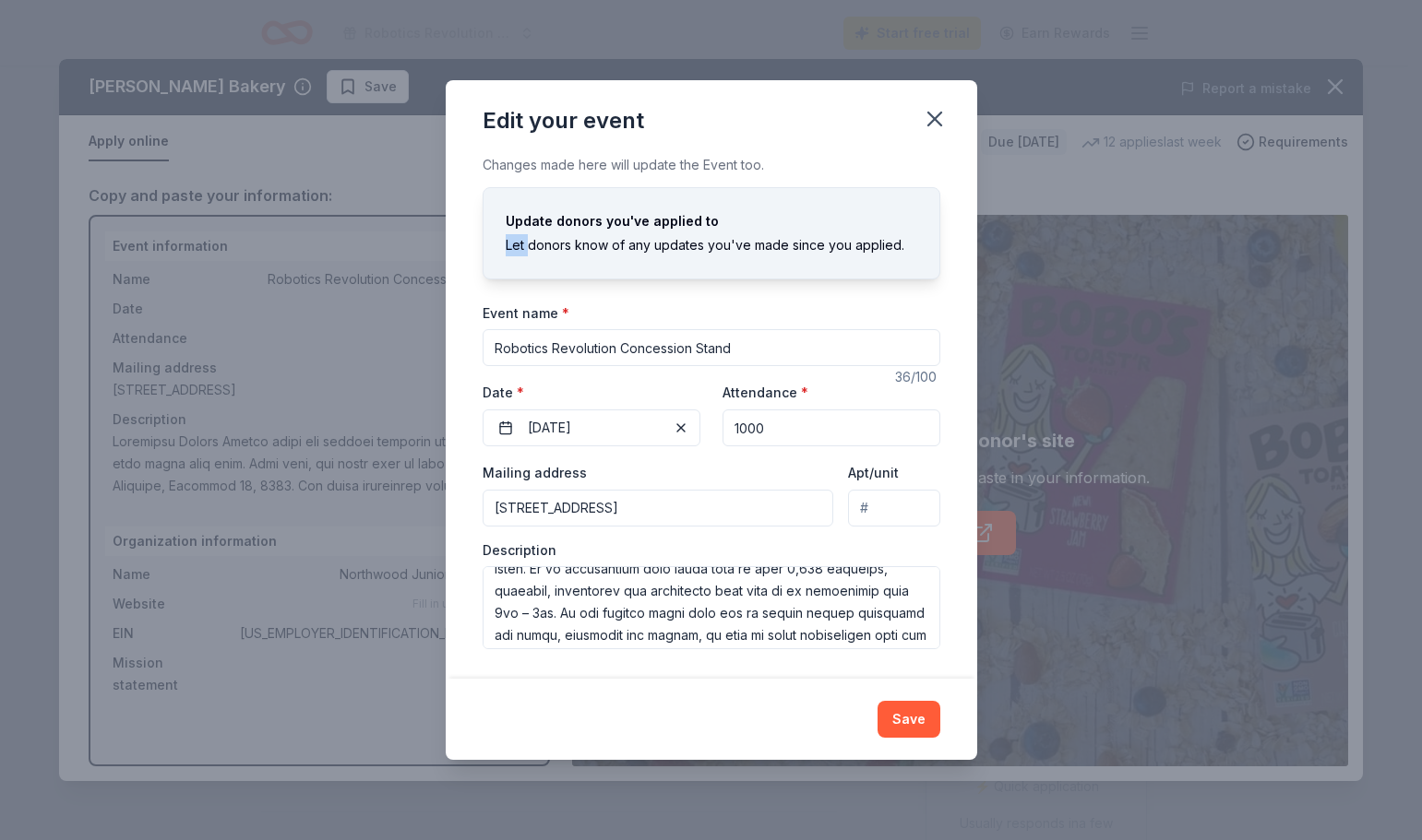
scroll to position [509, 0]
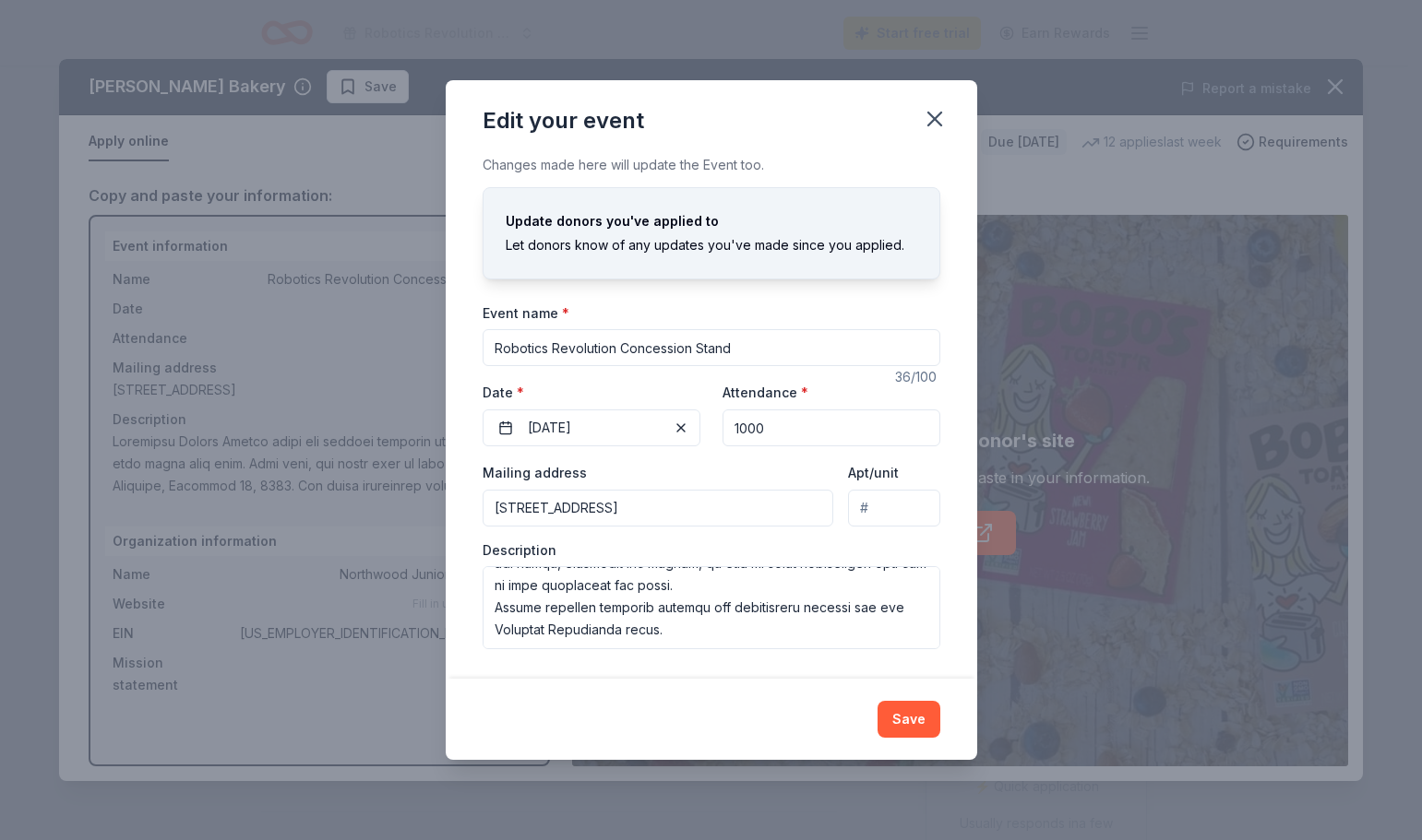
click at [467, 522] on div "Changes made here will update the Event too. Update donors you've applied to Le…" at bounding box center [711, 417] width 532 height 525
click at [778, 341] on input "Robotics Revolution Concession Stand" at bounding box center [711, 347] width 457 height 37
drag, startPoint x: 781, startPoint y: 458, endPoint x: 781, endPoint y: 483, distance: 25.0
click at [774, 451] on div "Event name * Robotics Revolution Concession Stand 36 /100 Event website Attenda…" at bounding box center [711, 476] width 457 height 348
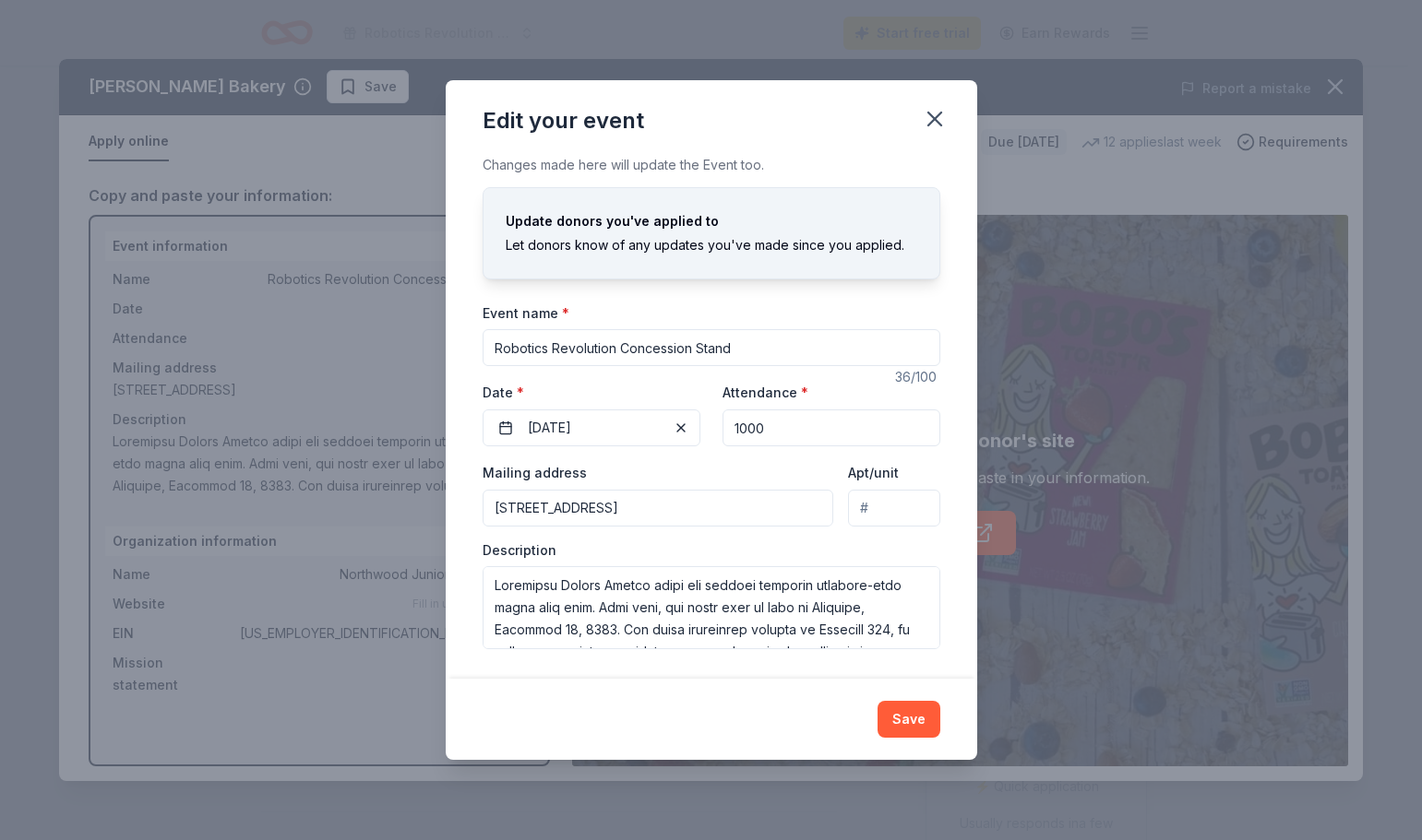
click at [1027, 564] on div "Edit your event Changes made here will update the Event too. Update donors you'…" at bounding box center [711, 420] width 1422 height 840
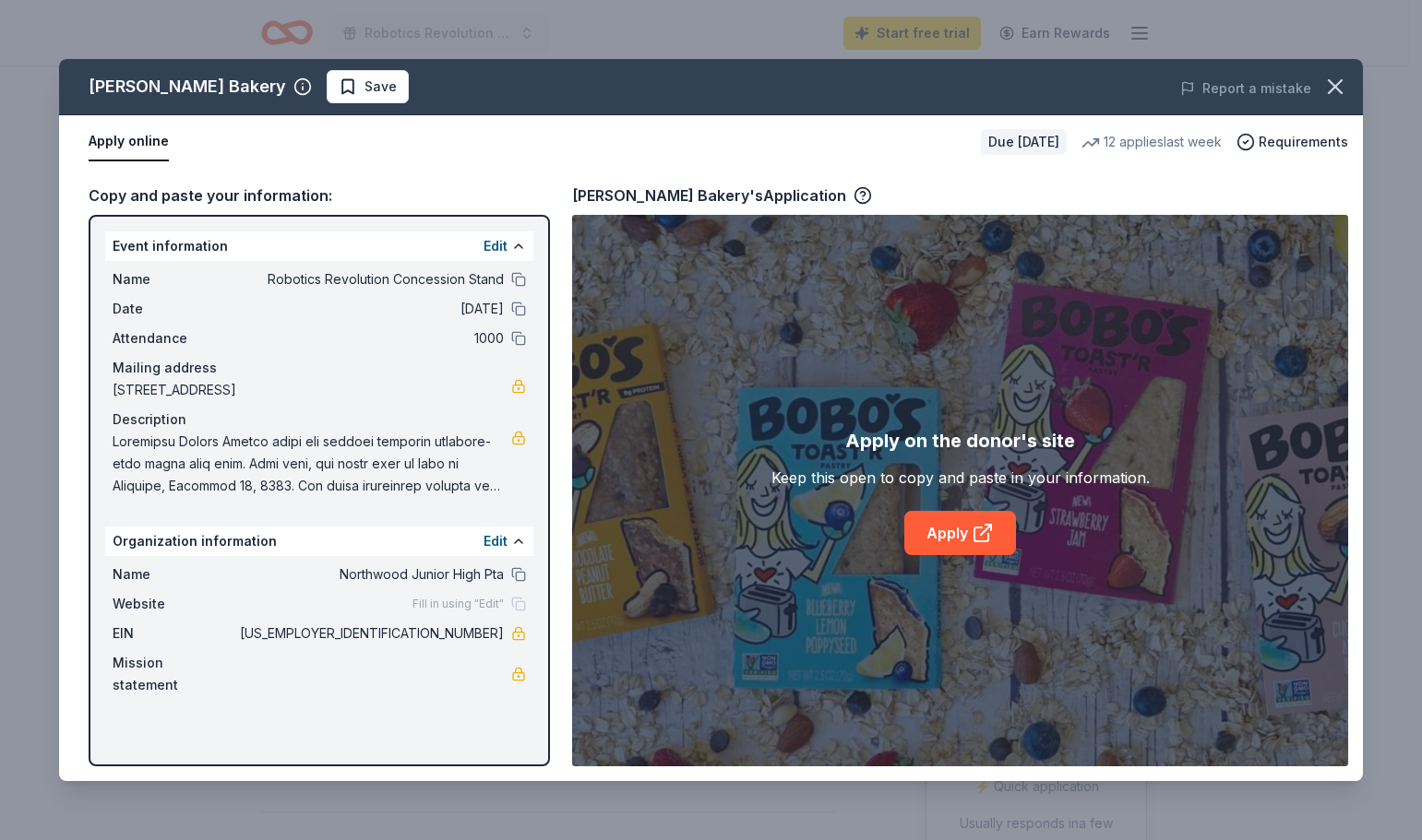
click at [421, 596] on span "Fill in using "Edit"" at bounding box center [457, 604] width 91 height 15
click at [419, 610] on span "Fill in using "Edit"" at bounding box center [457, 604] width 91 height 15
click at [523, 603] on div "Fill in using "Edit"" at bounding box center [469, 604] width 114 height 15
click at [942, 523] on link "Apply" at bounding box center [960, 532] width 112 height 44
click at [855, 191] on circle "button" at bounding box center [863, 196] width 16 height 16
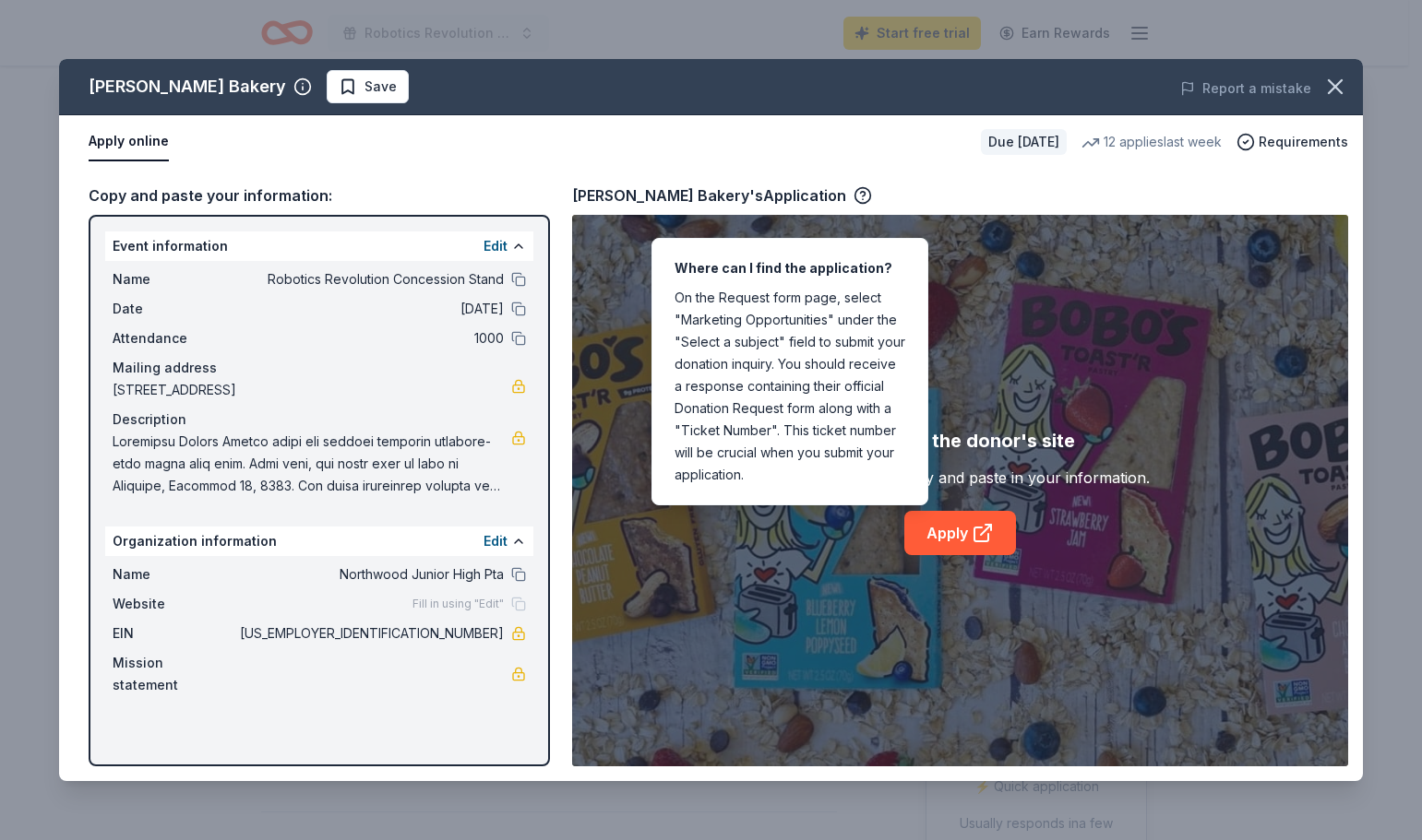
click at [764, 448] on div "Where can I find the application? On the Request form page, select "Marketing O…" at bounding box center [790, 372] width 277 height 267
click at [766, 457] on div "Where can I find the application? On the Request form page, select "Marketing O…" at bounding box center [790, 372] width 277 height 267
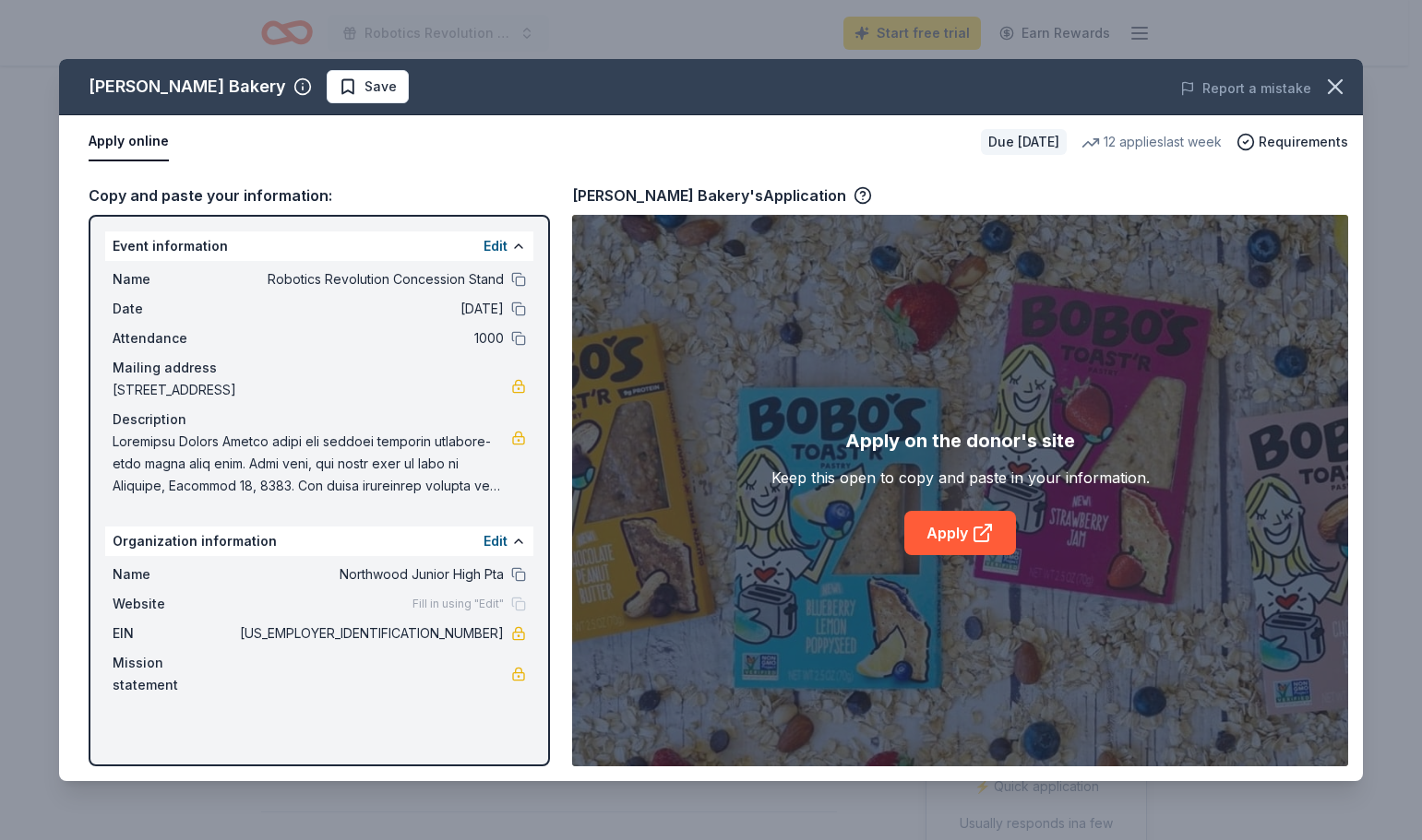
click at [649, 162] on div "Apply online Due in 54 days 12 applies last week Requirements" at bounding box center [711, 142] width 1304 height 54
click at [229, 464] on span at bounding box center [312, 464] width 399 height 67
click at [982, 533] on icon at bounding box center [985, 530] width 10 height 10
click at [121, 145] on button "Apply online" at bounding box center [128, 141] width 80 height 39
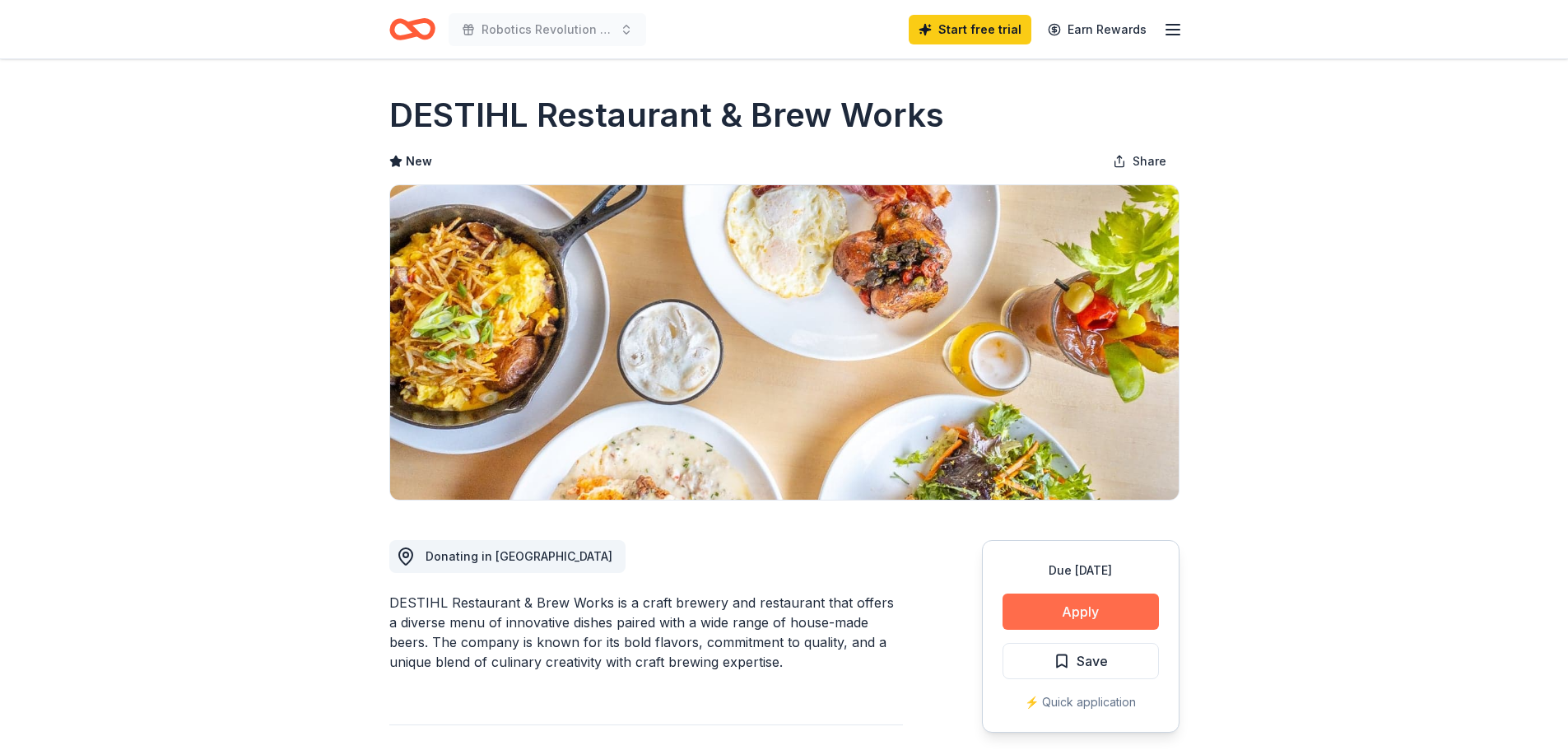
click at [1073, 614] on button "Apply" at bounding box center [1080, 611] width 156 height 36
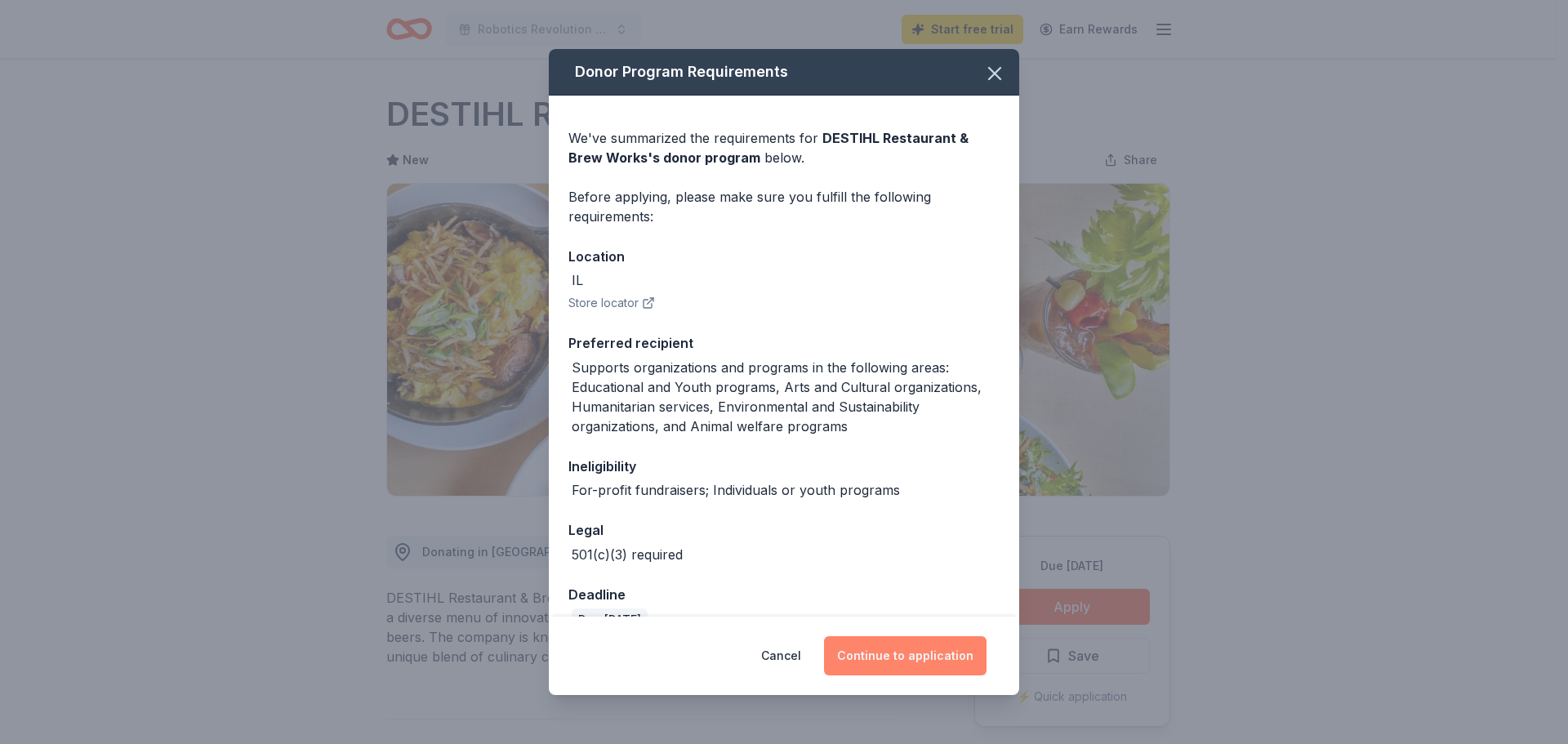
click at [884, 657] on button "Continue to application" at bounding box center [904, 656] width 162 height 39
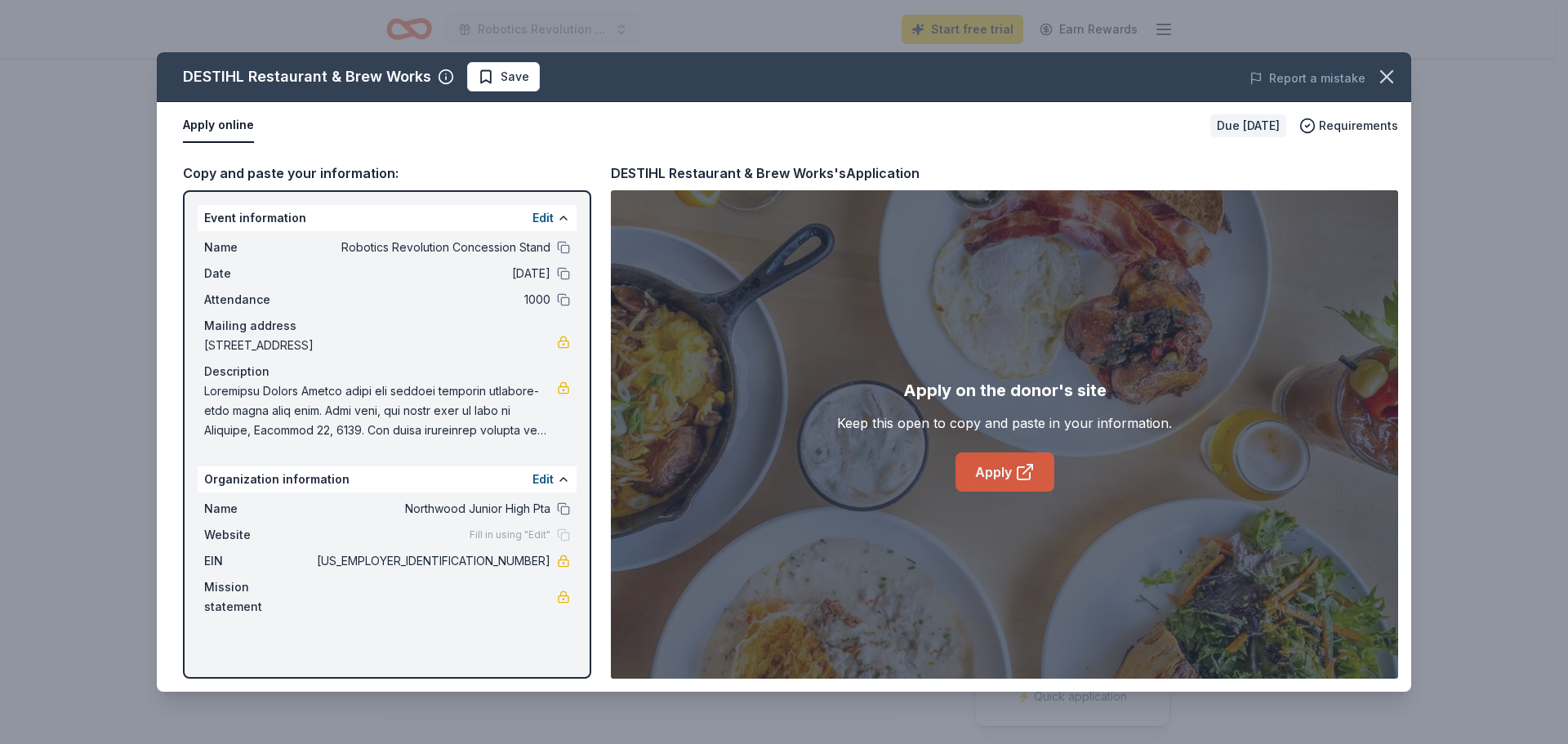
click at [992, 467] on link "Apply" at bounding box center [1004, 472] width 99 height 39
click at [1245, 72] on icon "button" at bounding box center [1386, 76] width 22 height 22
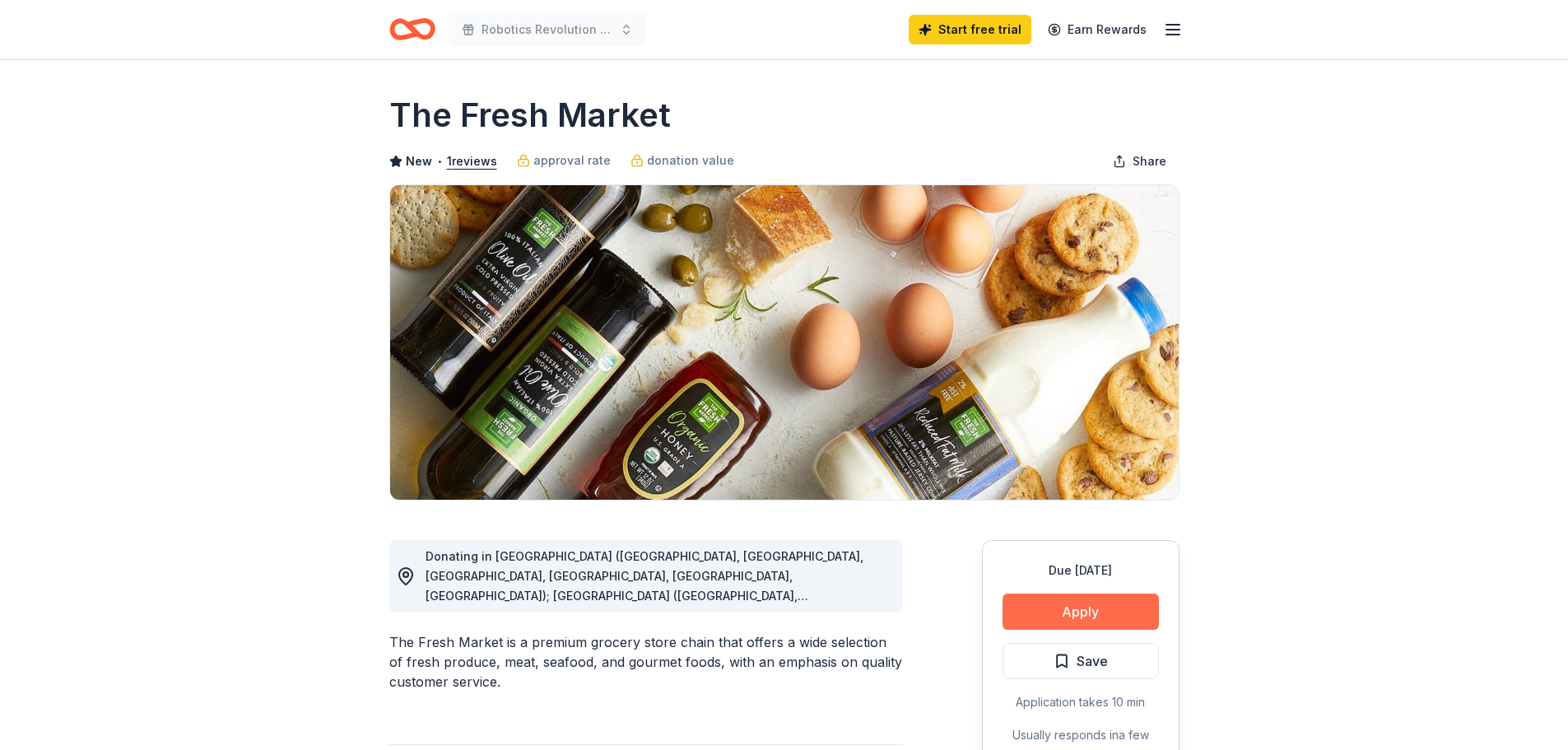
click at [1072, 608] on button "Apply" at bounding box center [1080, 611] width 156 height 36
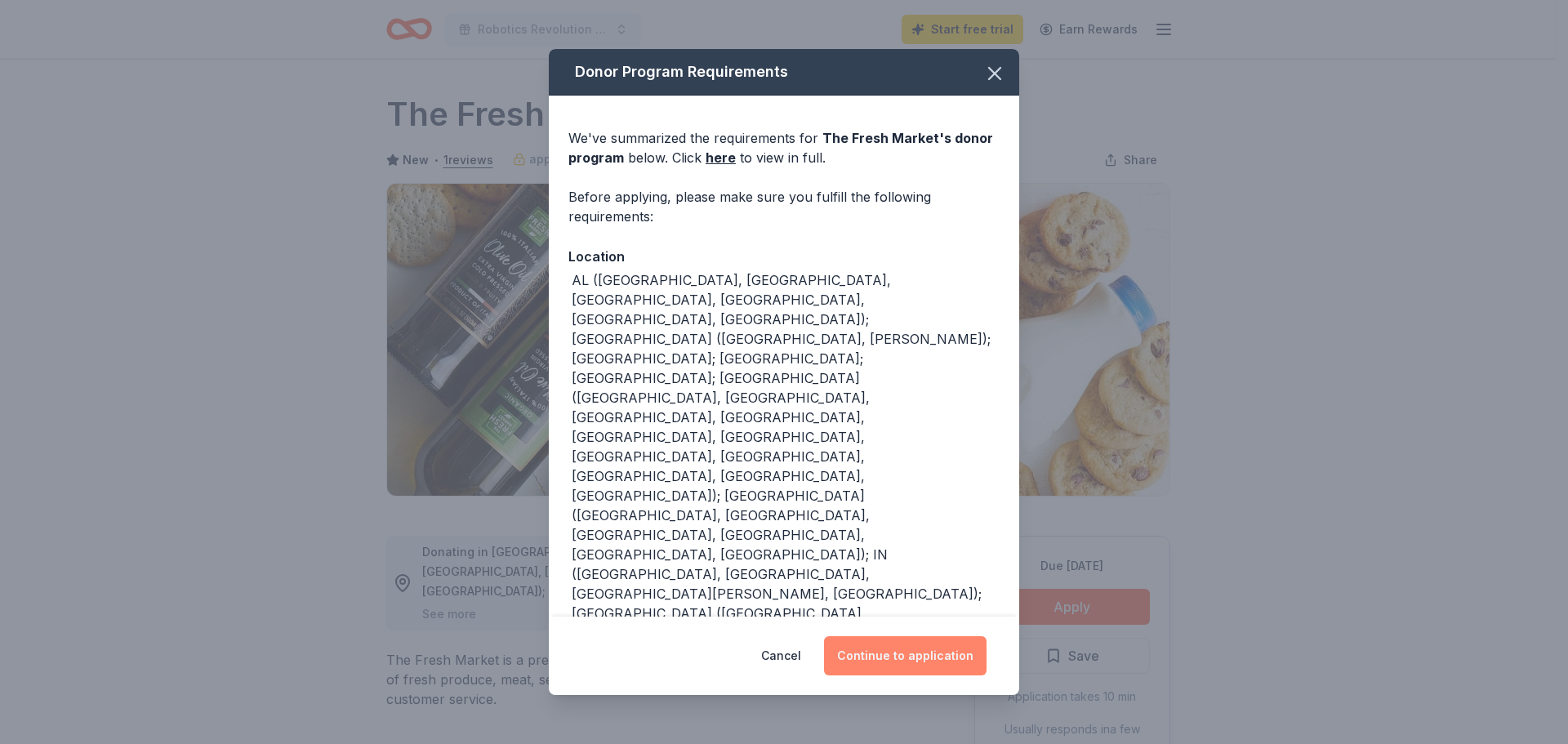
click at [882, 650] on button "Continue to application" at bounding box center [904, 656] width 162 height 39
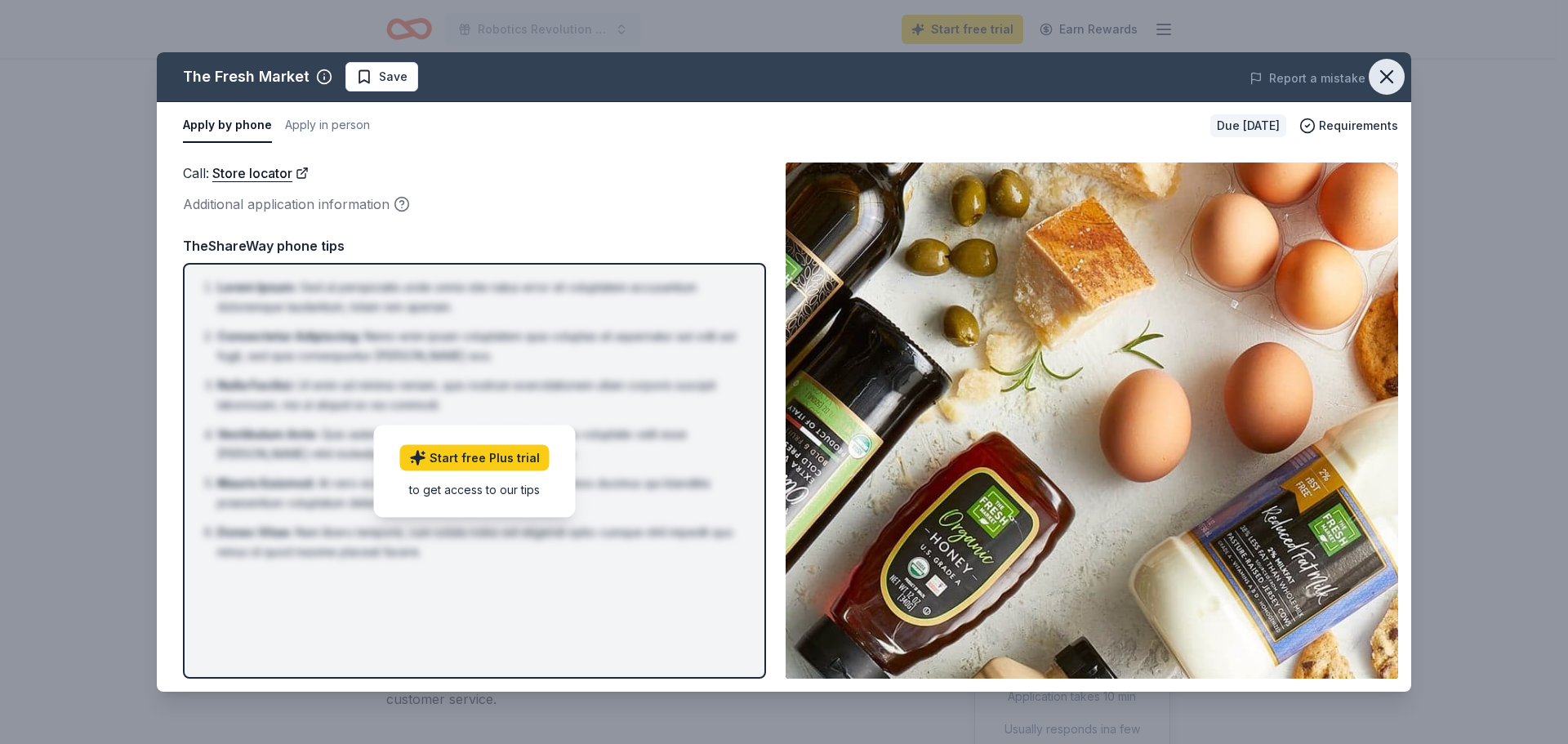
click at [1393, 75] on icon "button" at bounding box center [1386, 76] width 22 height 22
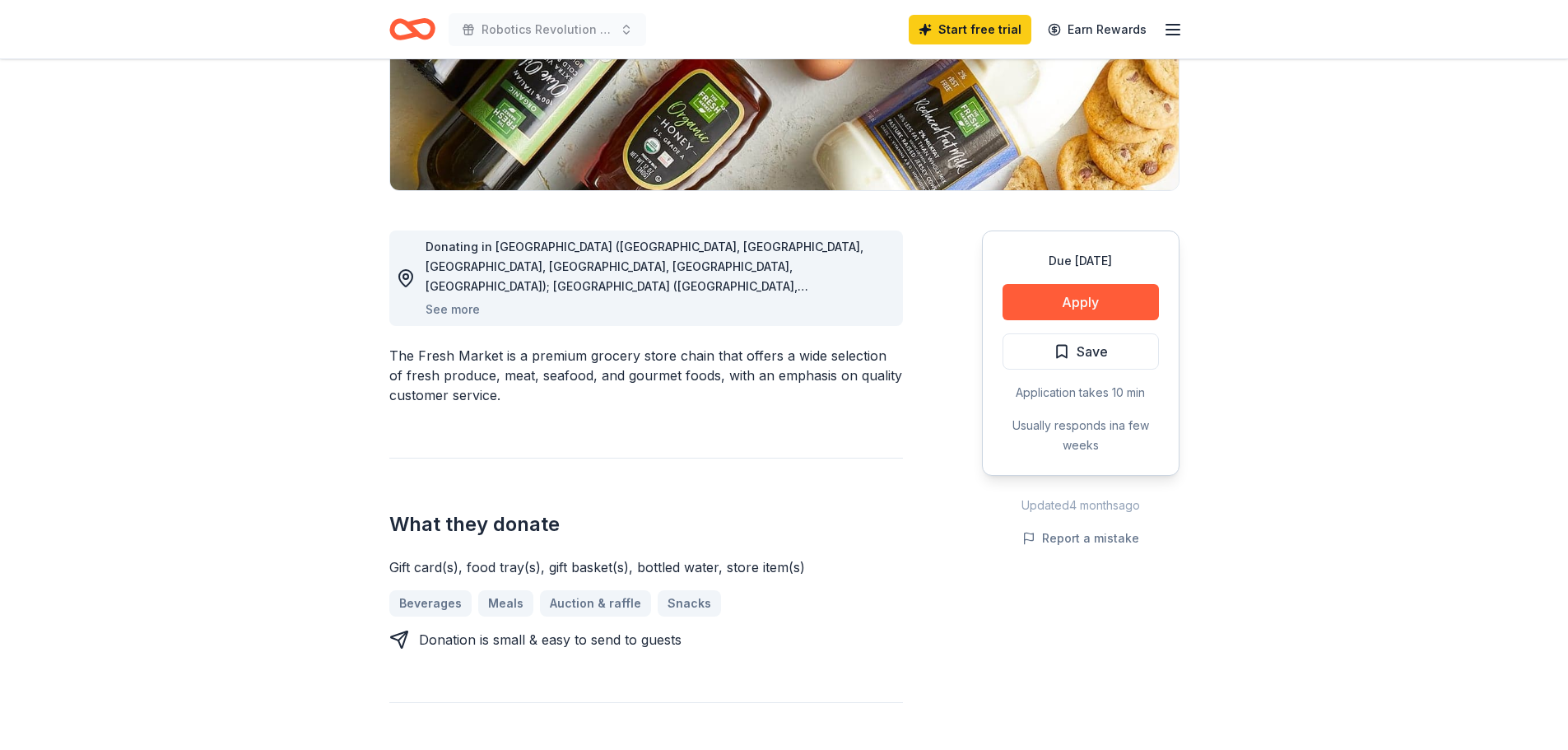
scroll to position [329, 0]
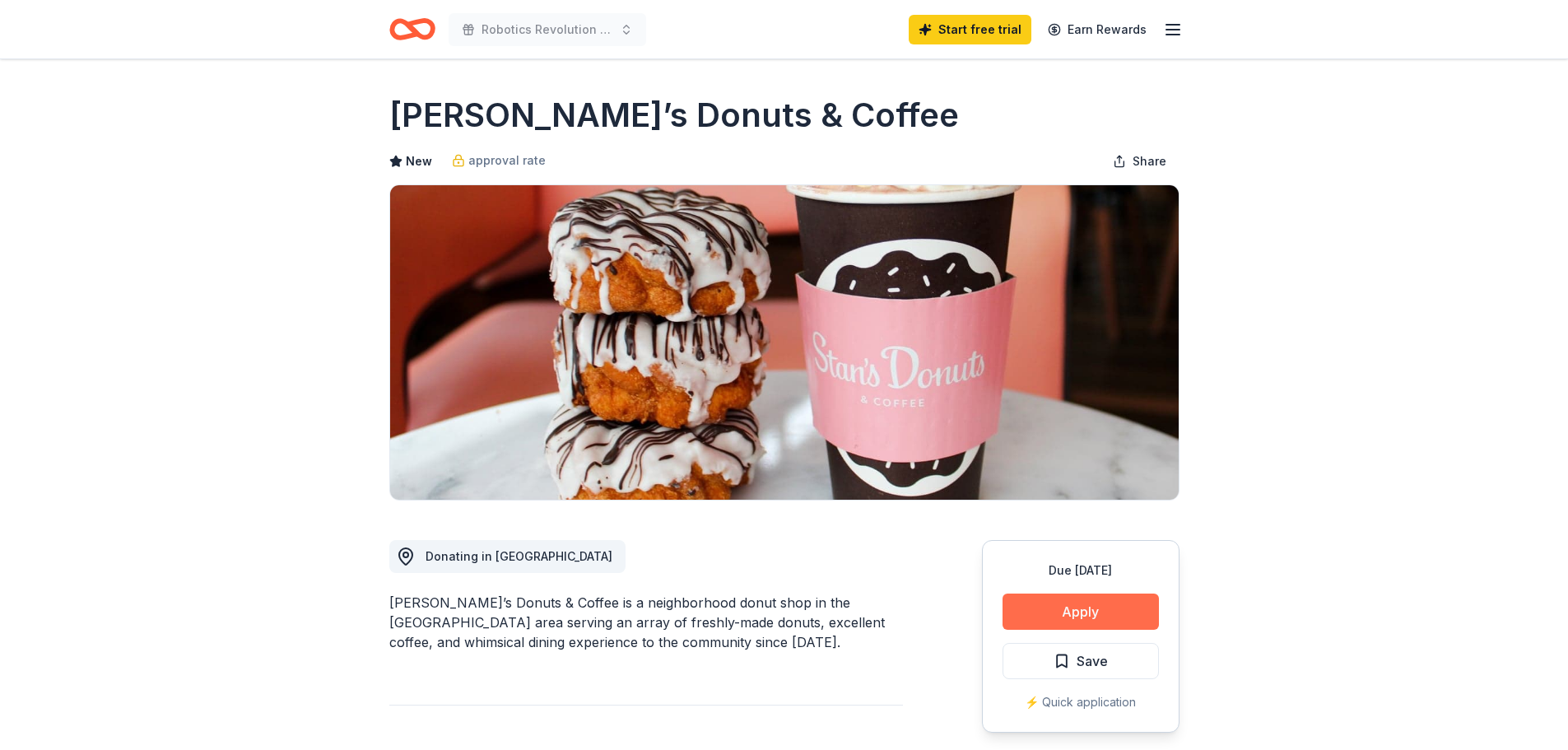
click at [1067, 608] on button "Apply" at bounding box center [1080, 611] width 156 height 36
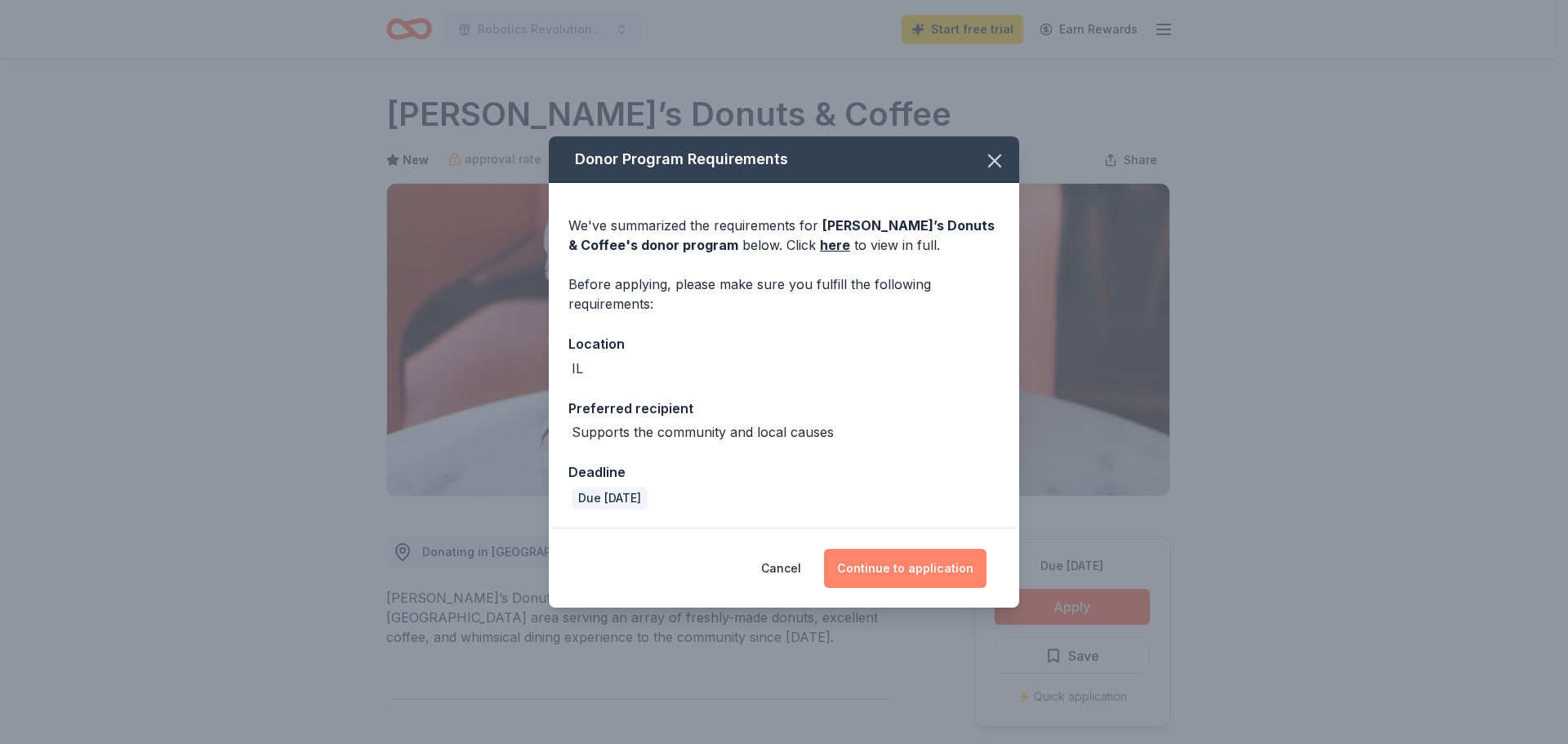
click at [913, 576] on button "Continue to application" at bounding box center [904, 568] width 162 height 39
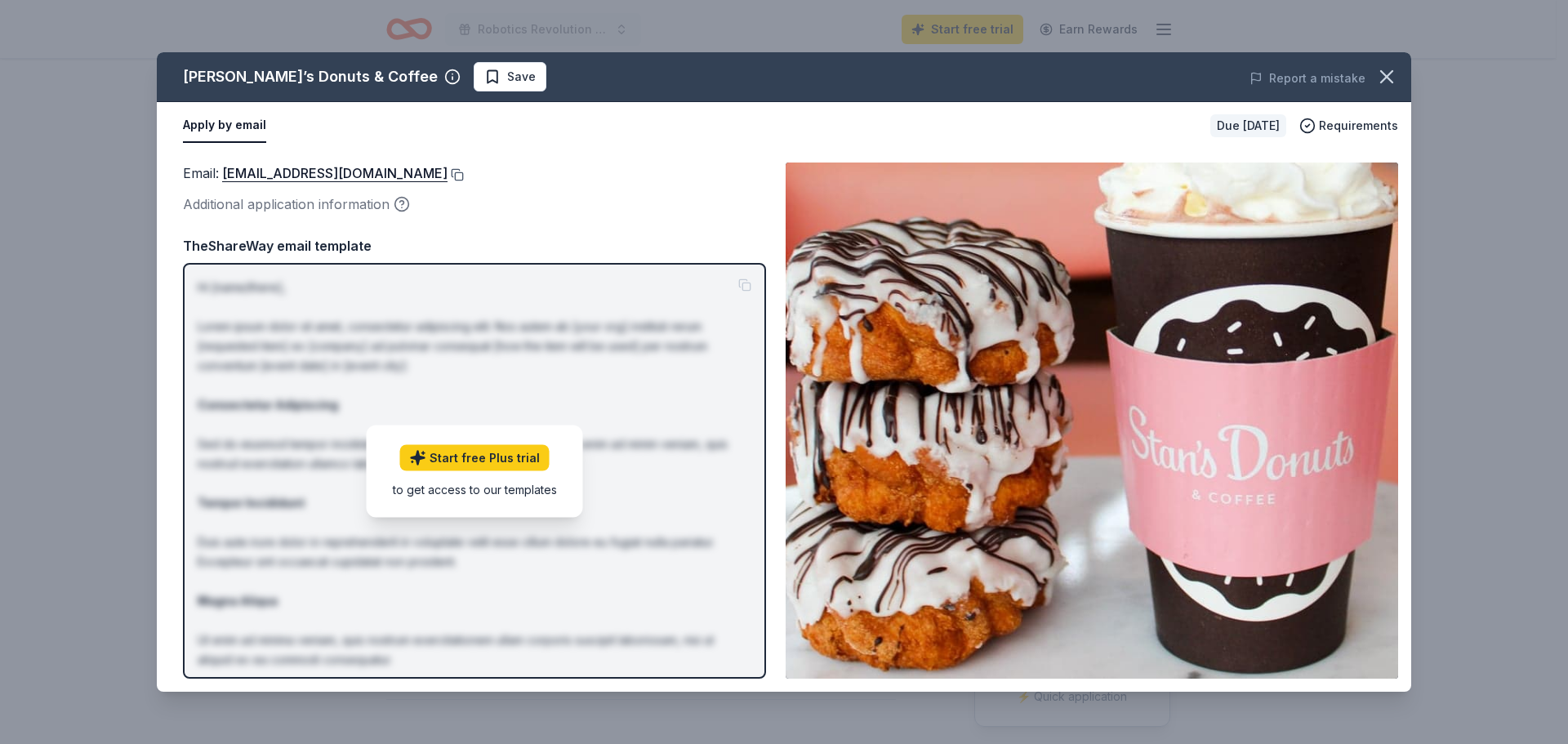
click at [447, 170] on button at bounding box center [455, 175] width 17 height 13
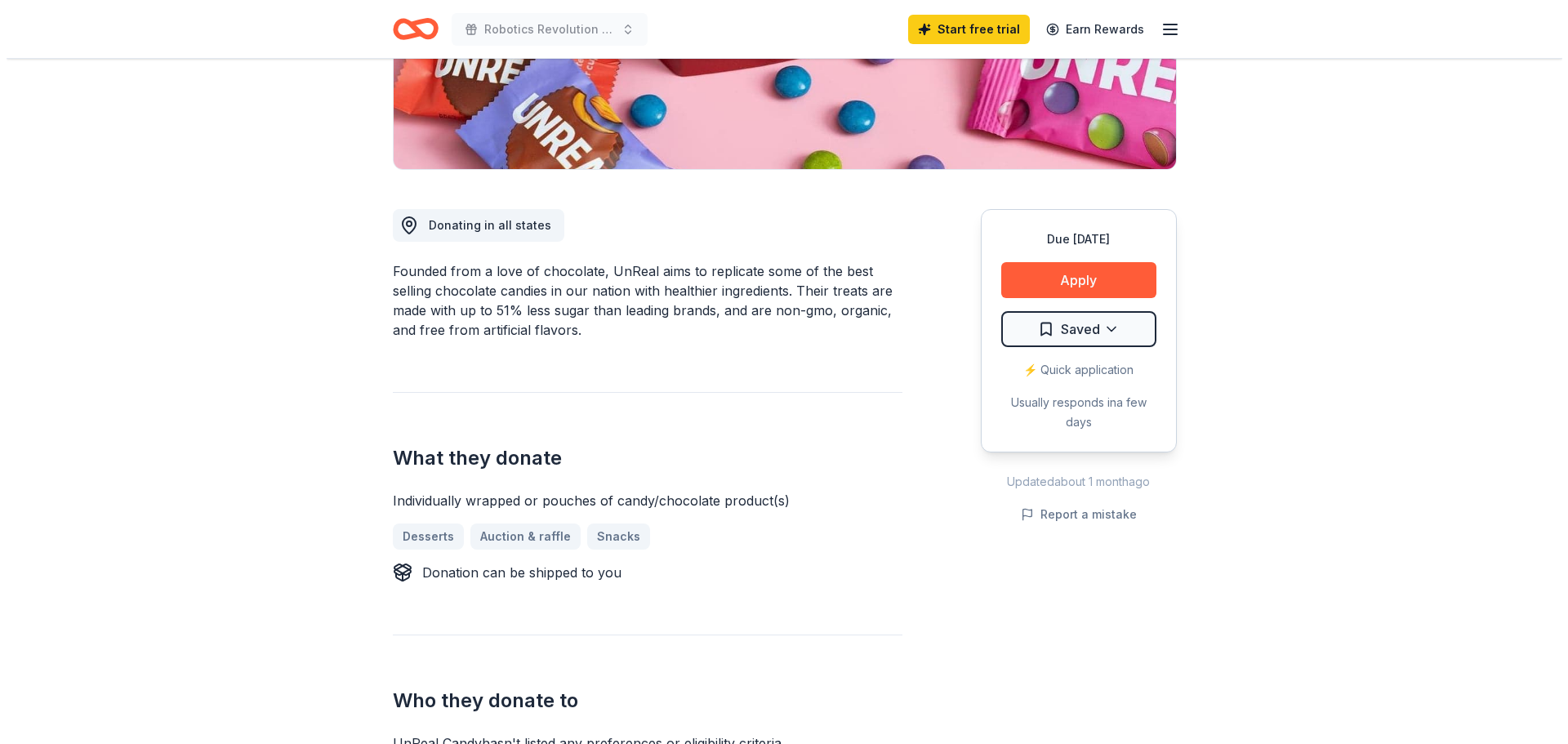
scroll to position [572, 0]
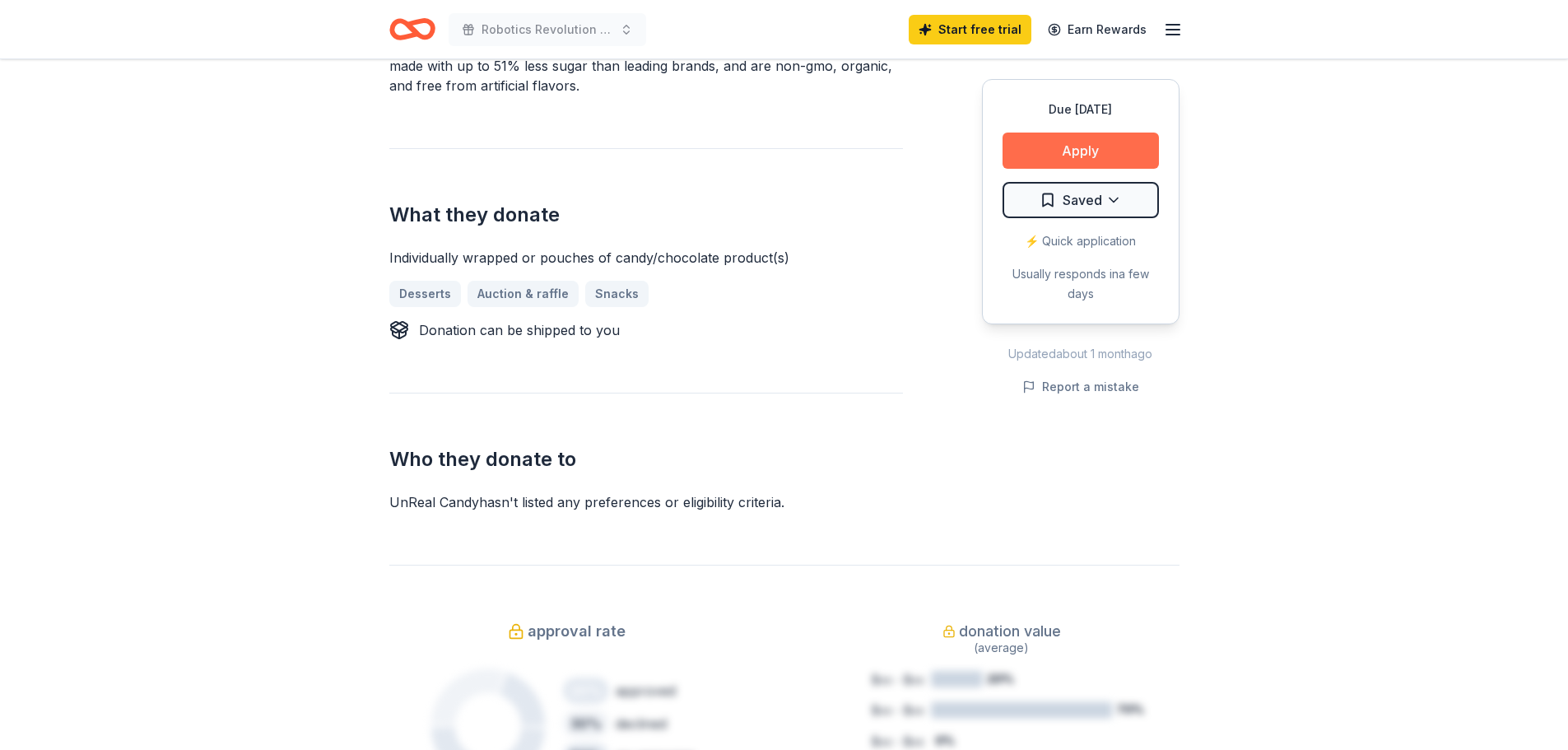
click at [1094, 149] on button "Apply" at bounding box center [1080, 150] width 156 height 36
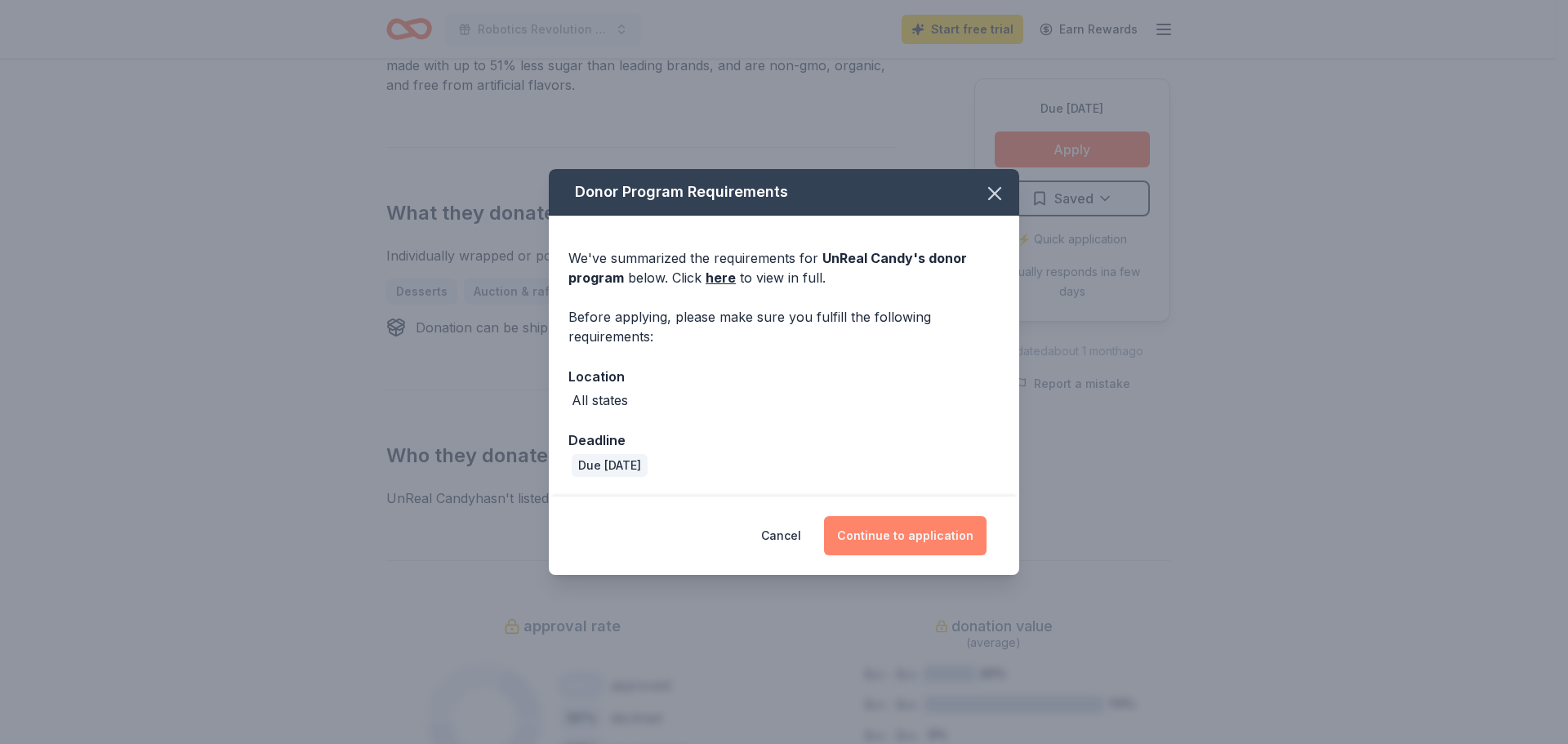
click at [892, 528] on button "Continue to application" at bounding box center [904, 536] width 162 height 39
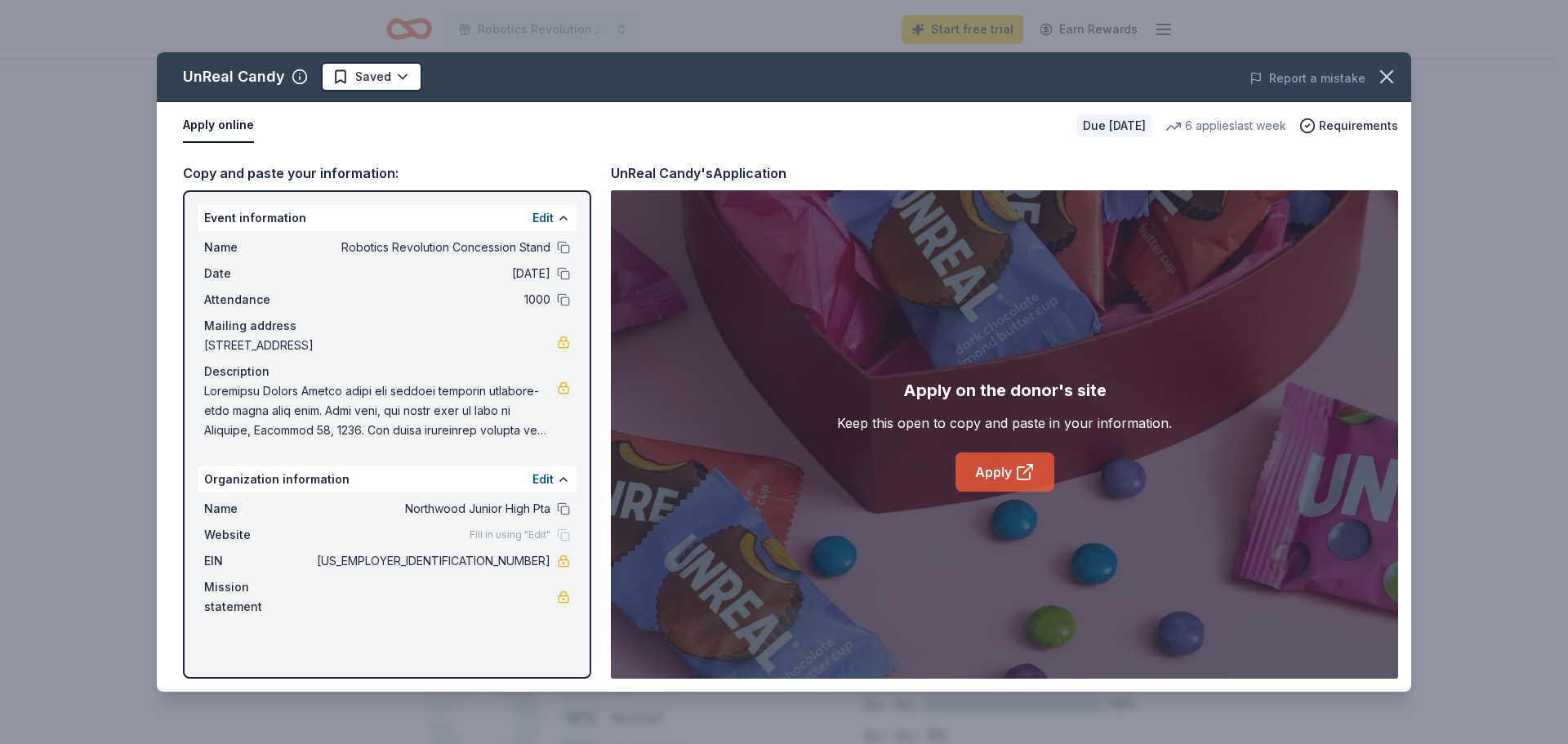
click at [1004, 472] on link "Apply" at bounding box center [1004, 472] width 99 height 39
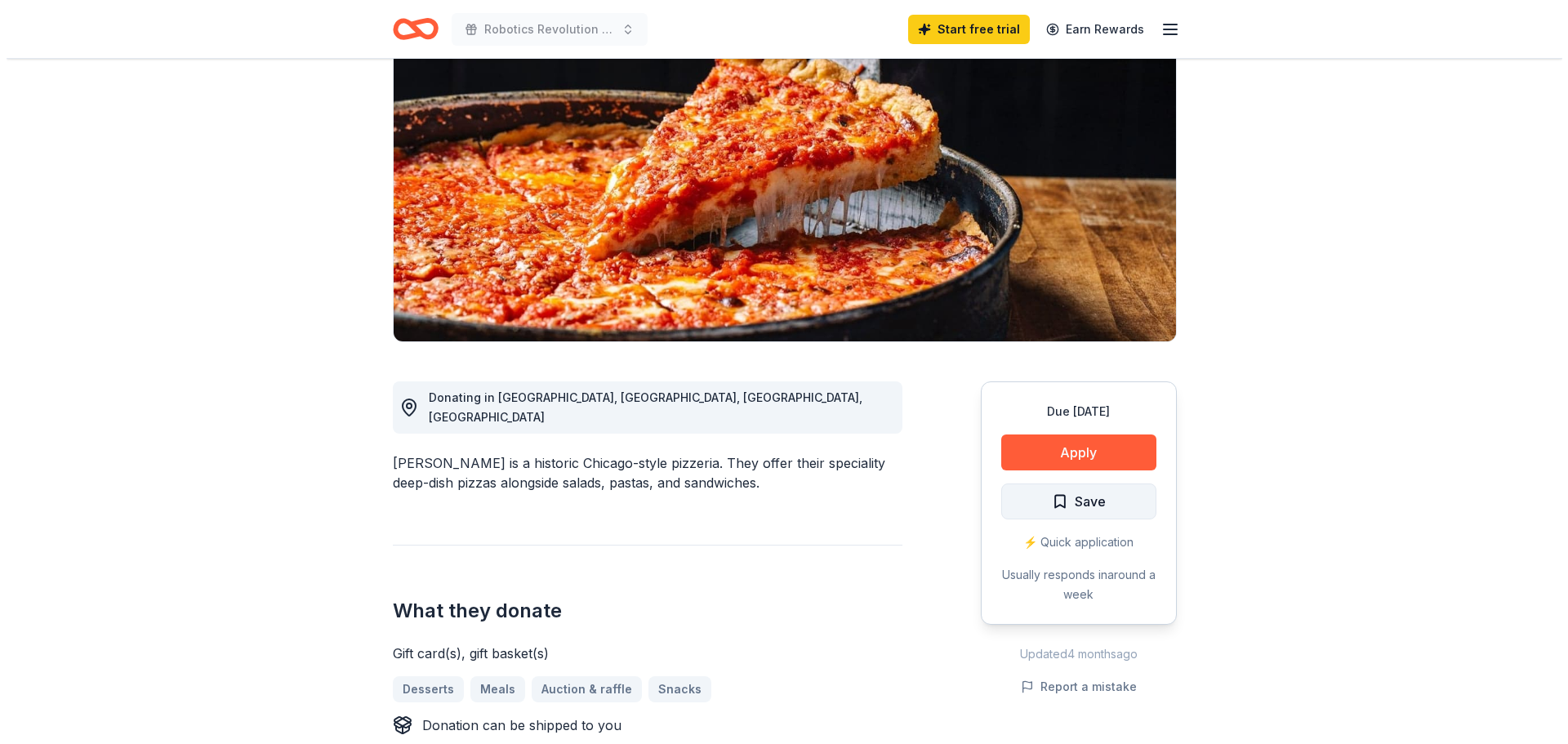
scroll to position [163, 0]
